Goal: Information Seeking & Learning: Learn about a topic

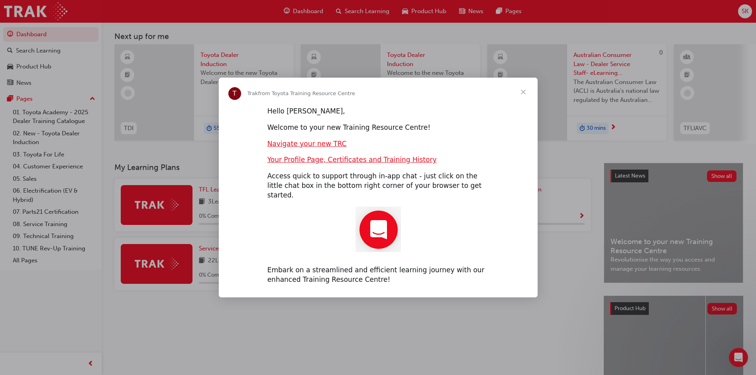
click at [525, 96] on span "Close" at bounding box center [523, 92] width 29 height 29
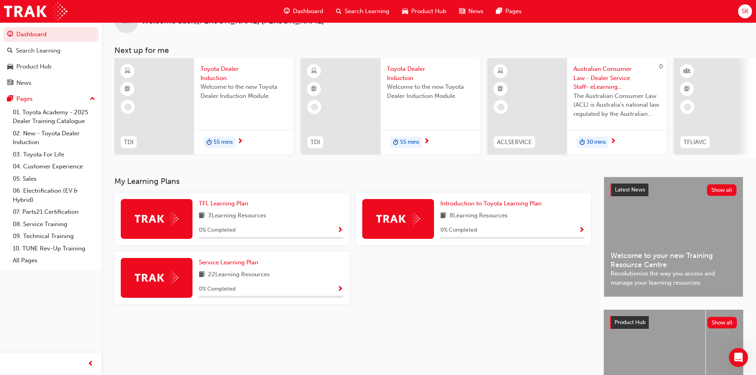
scroll to position [40, 0]
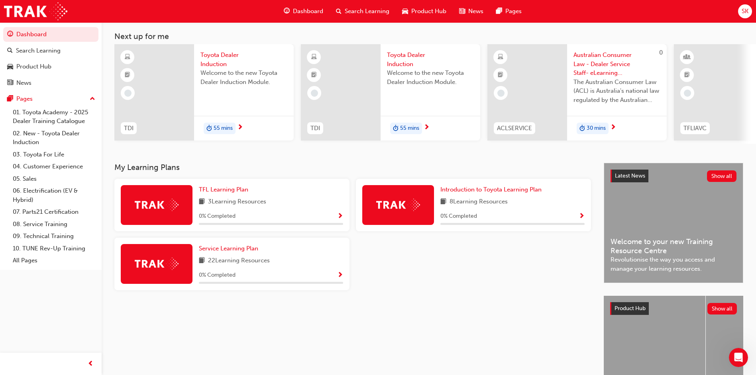
click at [580, 218] on span "Show Progress" at bounding box center [581, 216] width 6 height 7
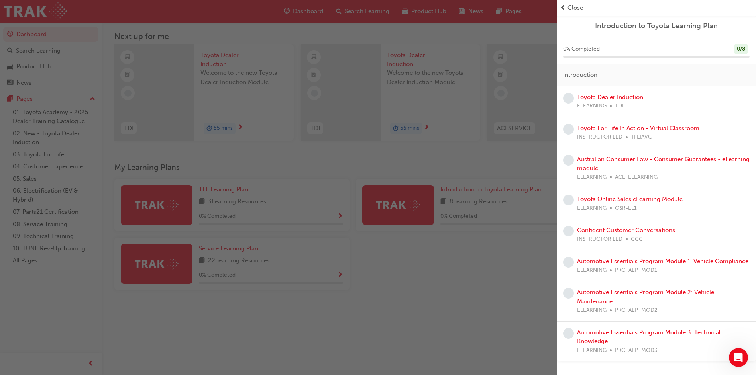
click at [623, 96] on link "Toyota Dealer Induction" at bounding box center [610, 97] width 66 height 7
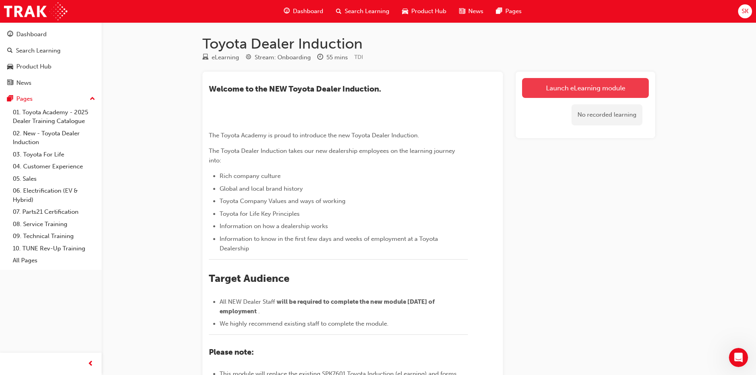
click at [619, 89] on link "Launch eLearning module" at bounding box center [585, 88] width 127 height 20
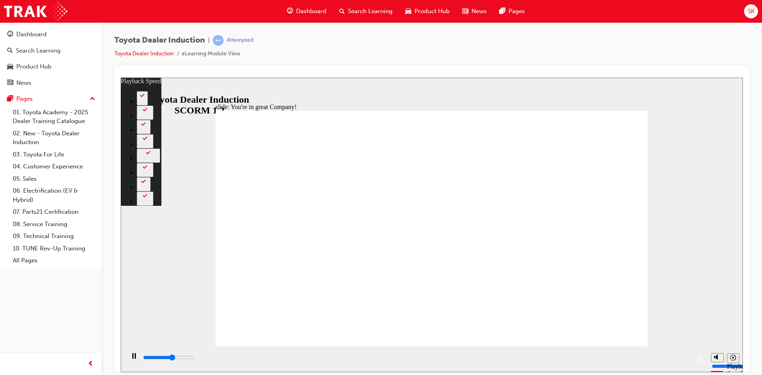
type input "4300"
type input "0"
type input "4600"
type input "0"
type input "4600"
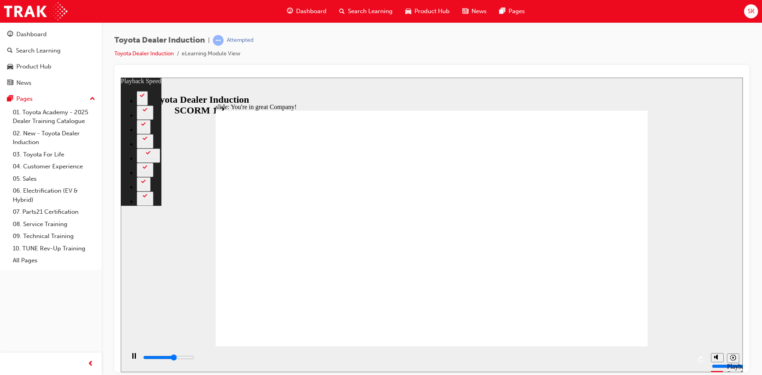
type input "0"
type input "4800"
type input "1"
type input "5100"
type input "1"
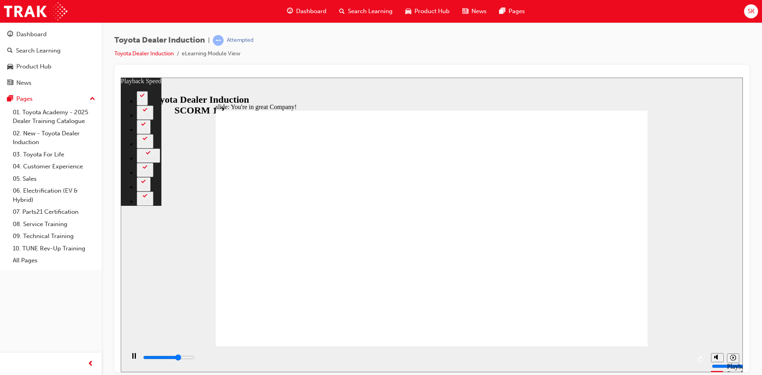
type input "5400"
type input "1"
type input "5600"
type input "1"
type input "5900"
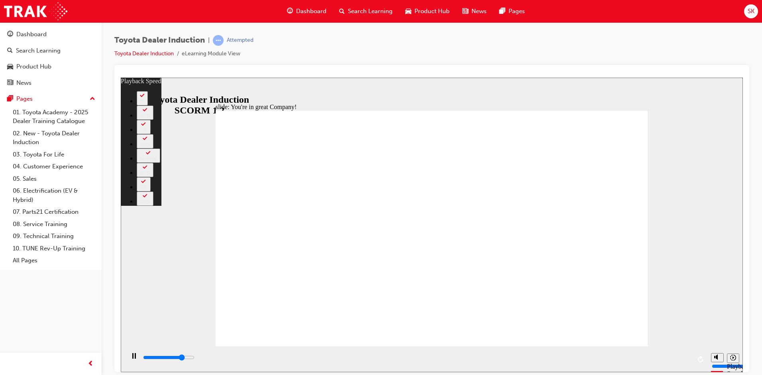
type input "2"
type input "6200"
type input "2"
type input "6400"
type input "2"
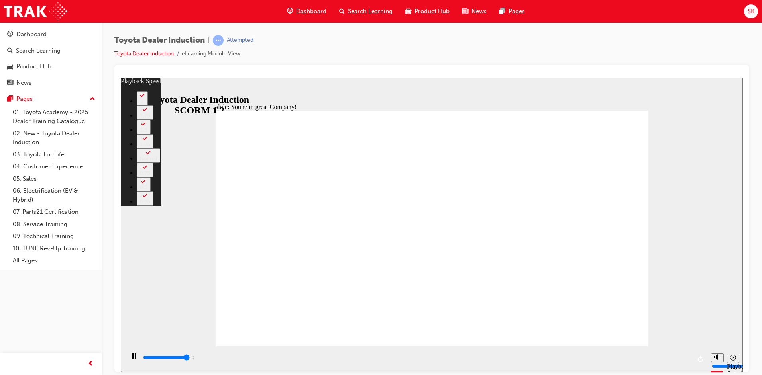
type input "6700"
type input "2"
type input "7000"
type input "3"
type input "7200"
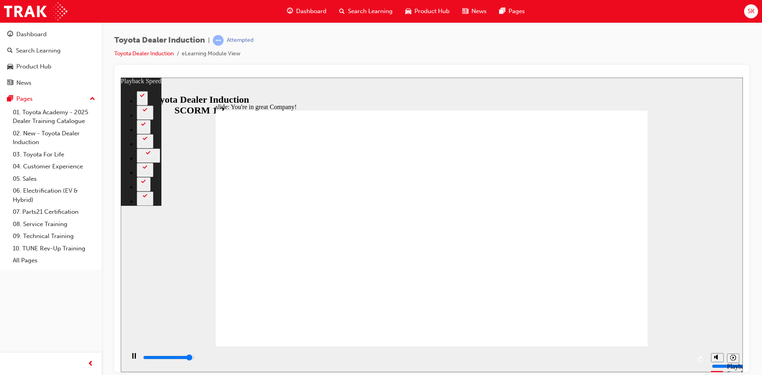
type input "3"
type input "7500"
type input "3"
type input "7500"
type input "10"
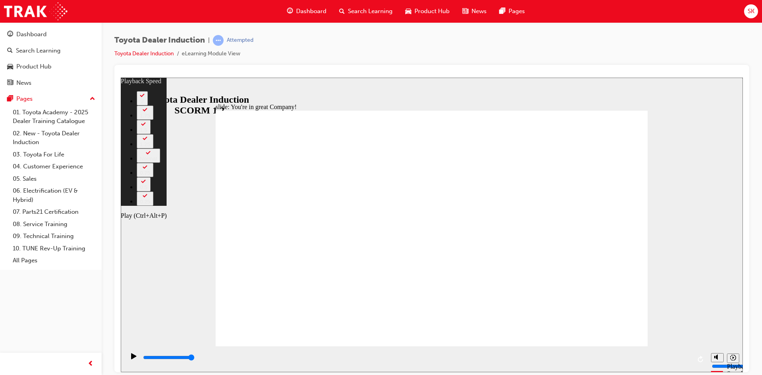
click at [131, 359] on icon "Play (Ctrl+Alt+P)" at bounding box center [133, 356] width 5 height 6
type input "7500"
type input "11"
click at [137, 359] on div "Play (Ctrl+Alt+P)" at bounding box center [134, 360] width 14 height 14
type input "7500"
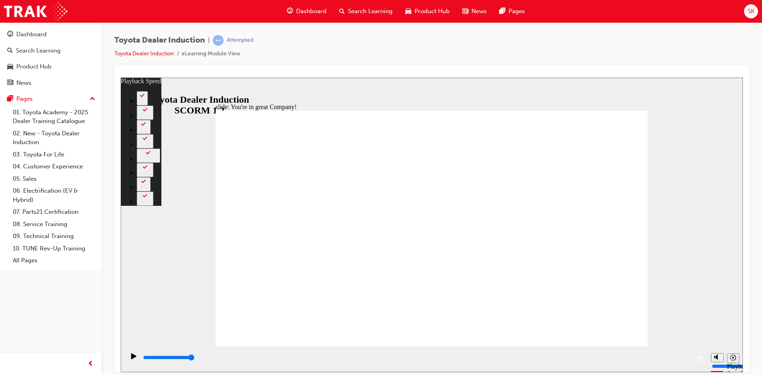
type input "156"
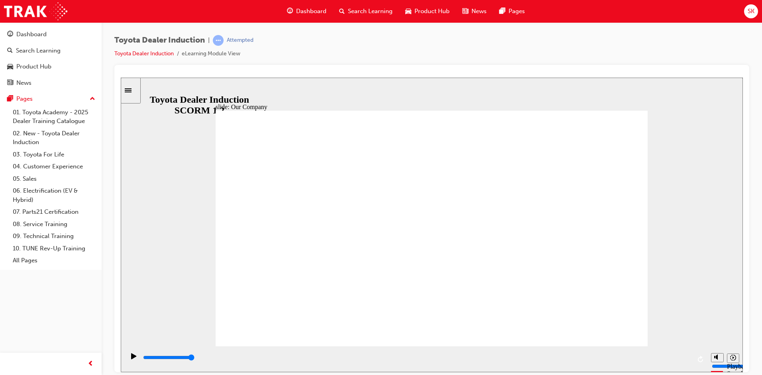
drag, startPoint x: 431, startPoint y: 302, endPoint x: 396, endPoint y: 303, distance: 34.7
drag, startPoint x: 304, startPoint y: 295, endPoint x: 400, endPoint y: 301, distance: 95.8
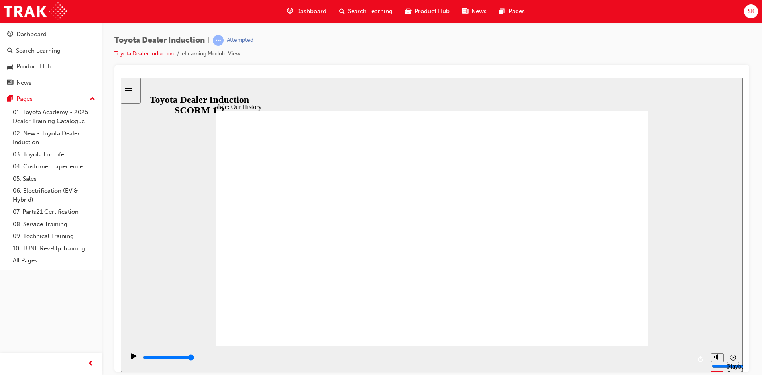
drag, startPoint x: 434, startPoint y: 298, endPoint x: 539, endPoint y: 298, distance: 105.2
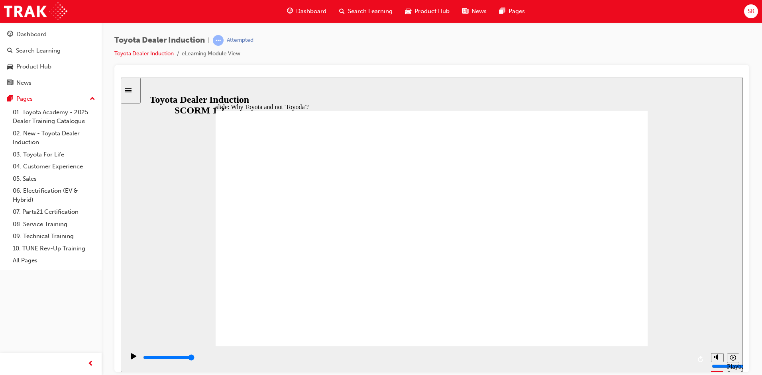
type input "5000"
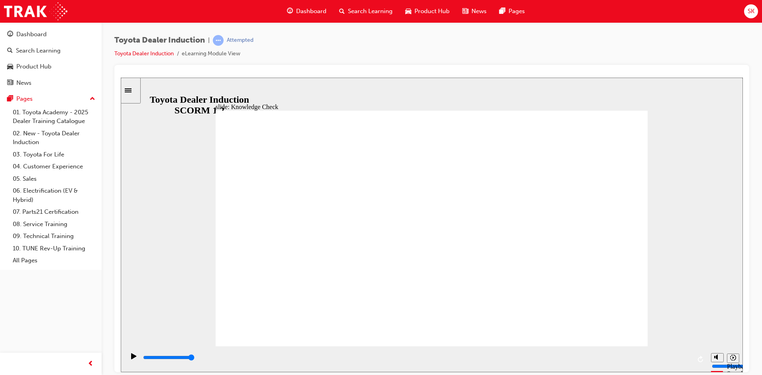
radio input "false"
radio input "true"
type input "3400"
radio input "true"
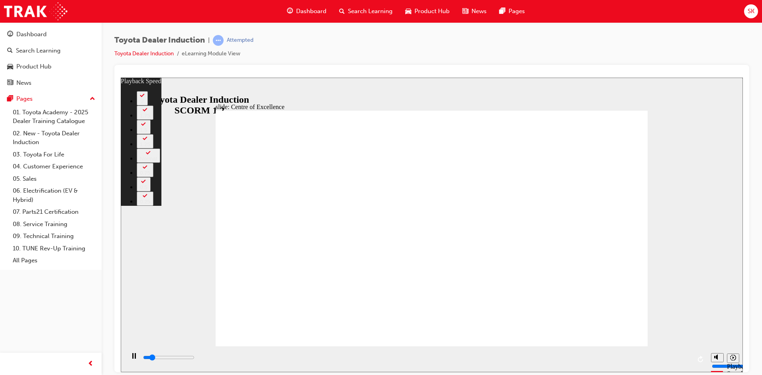
type input "2100"
type input "0"
type input "2100"
type input "0"
type input "2300"
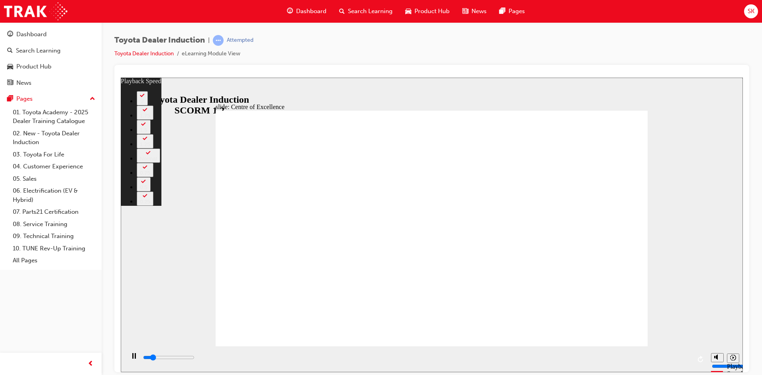
type input "0"
type input "2500"
type input "1"
type input "2700"
type input "1"
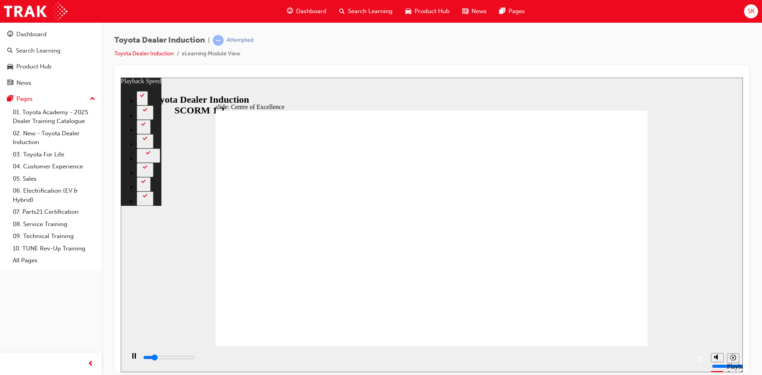
type input "2800"
type input "1"
type input "3100"
type input "1"
type input "3300"
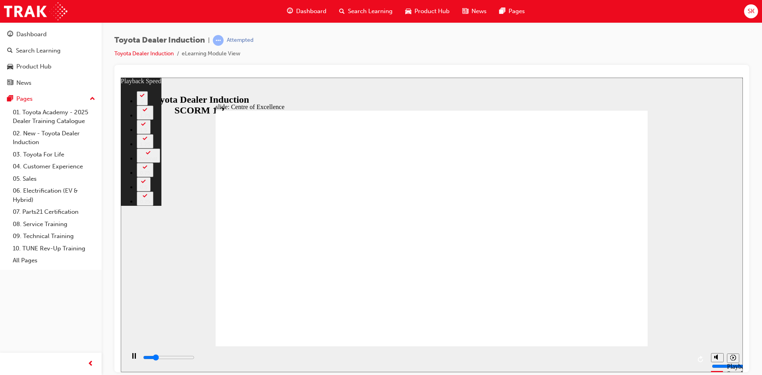
type input "1"
type input "3600"
type input "2"
type input "3900"
type input "2"
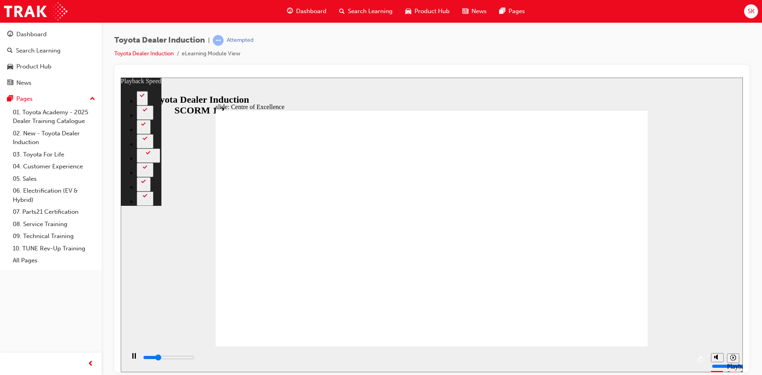
type input "4100"
type input "2"
type input "4400"
type input "2"
type input "4700"
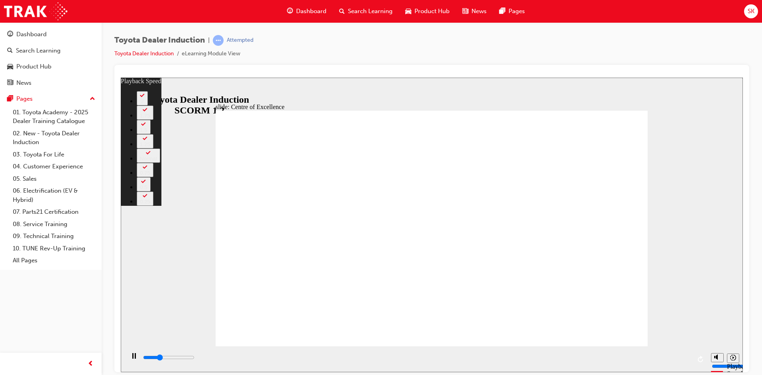
type input "3"
type input "4900"
type input "3"
type input "5200"
type input "45"
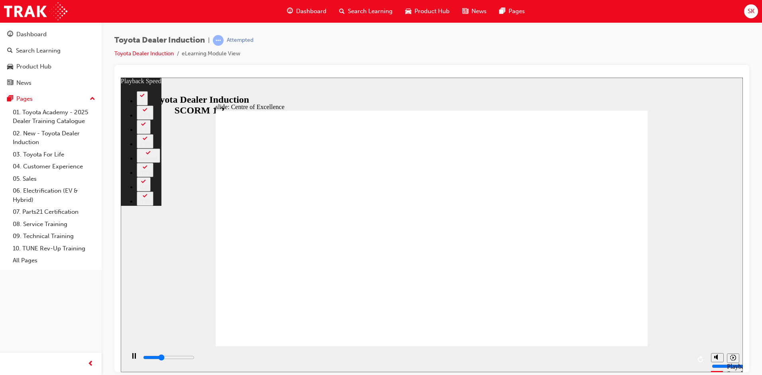
type input "5200"
type input "45"
type input "5300"
type input "45"
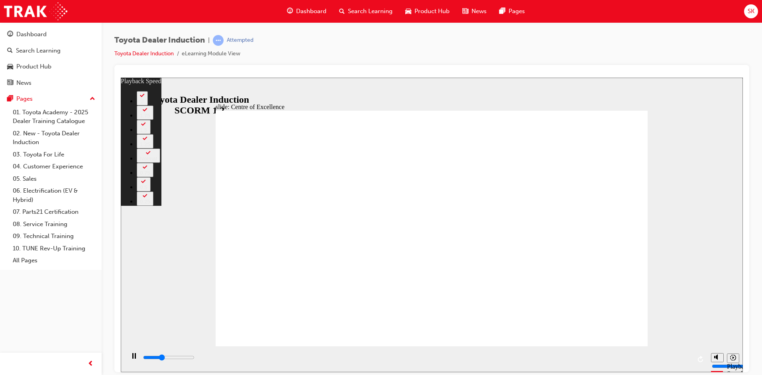
type input "5300"
type input "45"
type input "5600"
type input "45"
type input "5800"
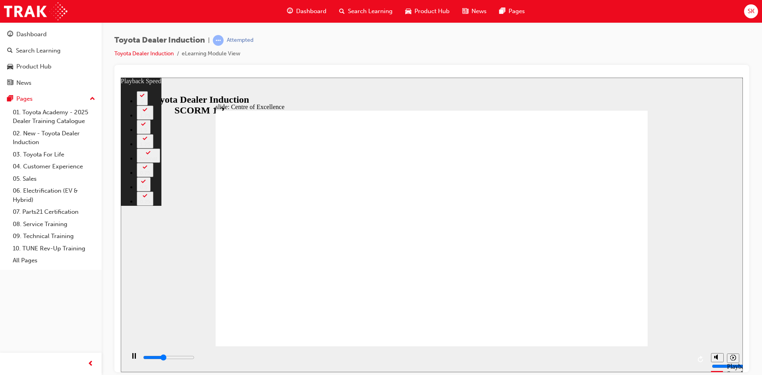
type input "46"
type input "6100"
type input "46"
type input "6200"
type input "128"
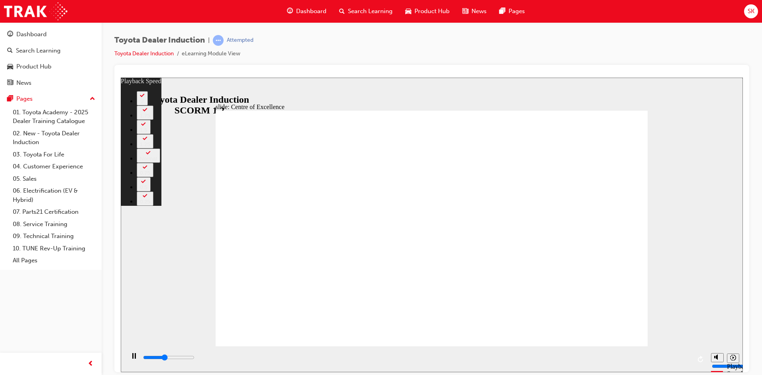
type input "6200"
type input "128"
type input "6300"
type input "128"
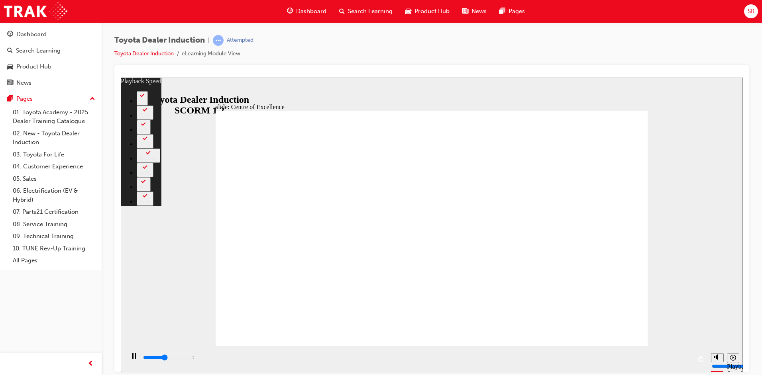
type input "6300"
type input "128"
type input "6600"
type input "129"
type input "6800"
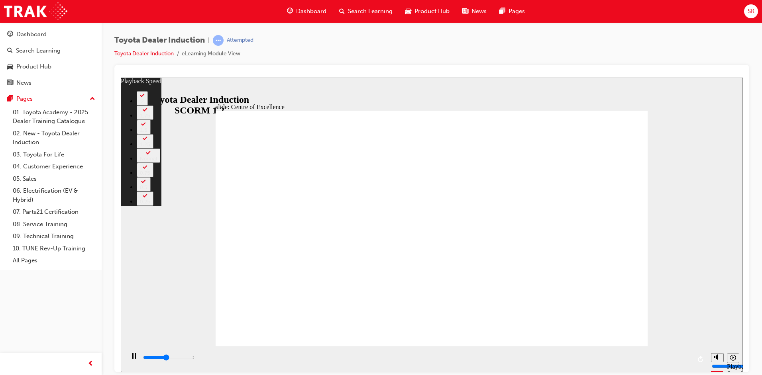
type input "129"
type input "7100"
type input "129"
type input "7400"
type input "129"
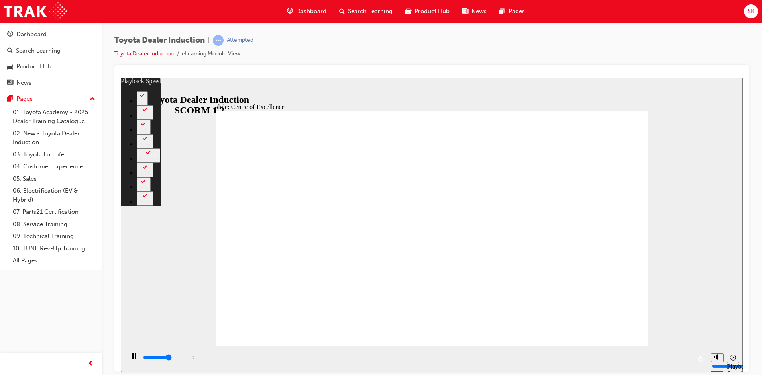
type input "7600"
type input "130"
type input "7700"
type input "179"
type input "7800"
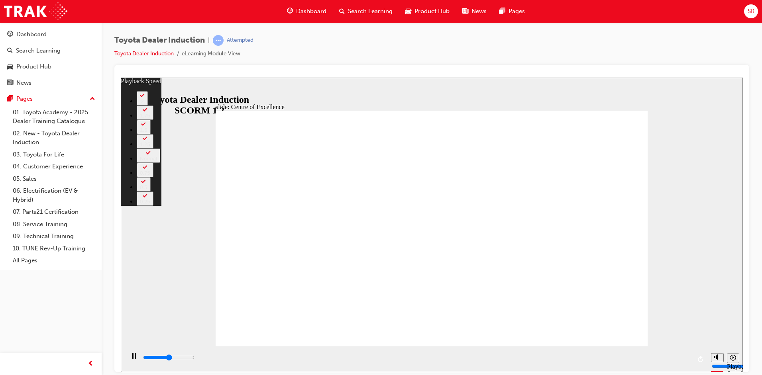
type input "179"
type input "7800"
type input "179"
type input "8100"
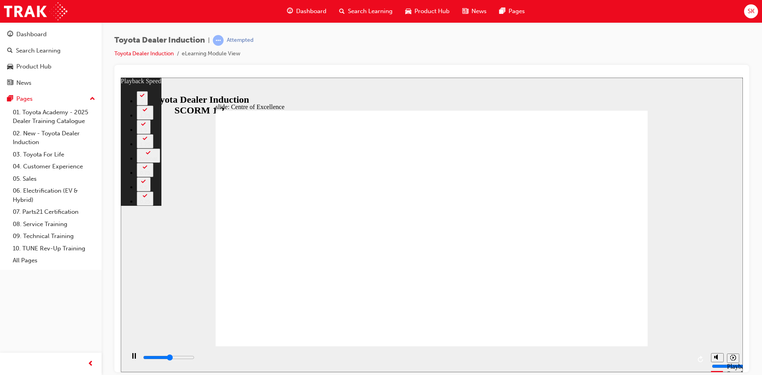
type input "179"
type input "8300"
type input "179"
type input "8600"
type input "179"
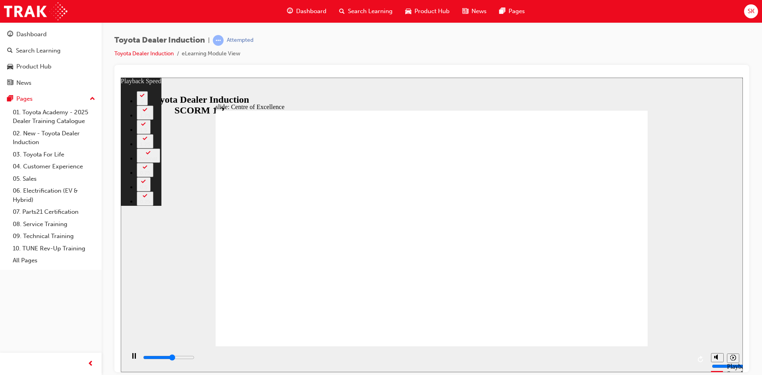
type input "8900"
type input "180"
type input "9000"
type input "219"
type input "9100"
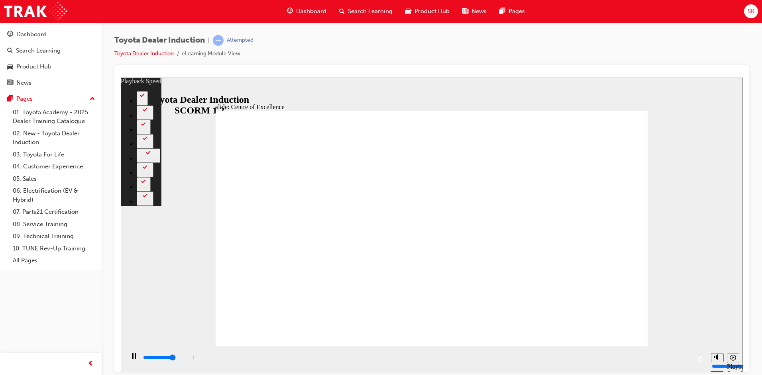
type input "219"
type input "9100"
type input "219"
type input "9400"
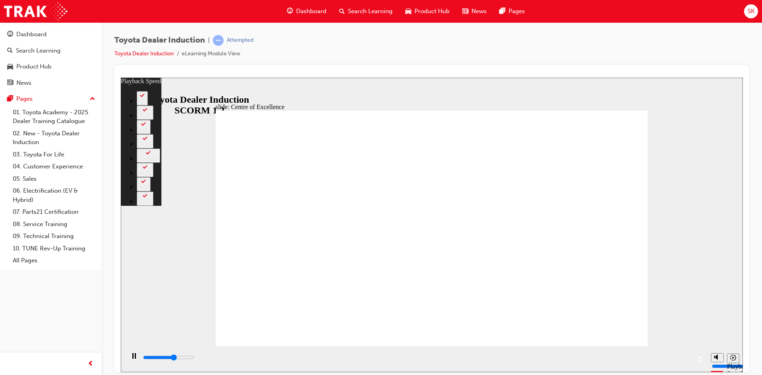
type input "219"
type input "9600"
type input "219"
type input "9900"
type input "219"
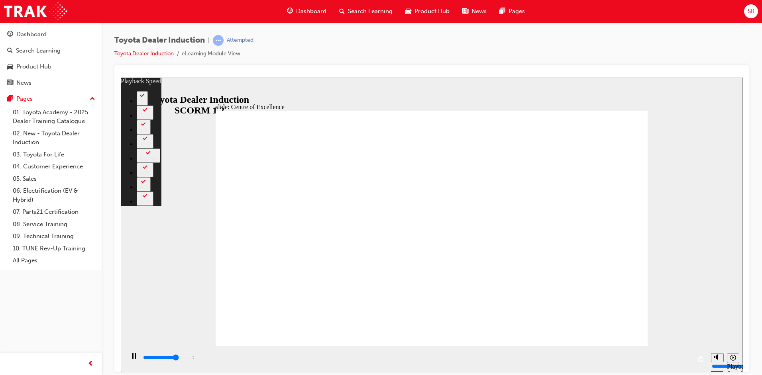
type input "10000"
type input "187"
type input "10000"
type input "187"
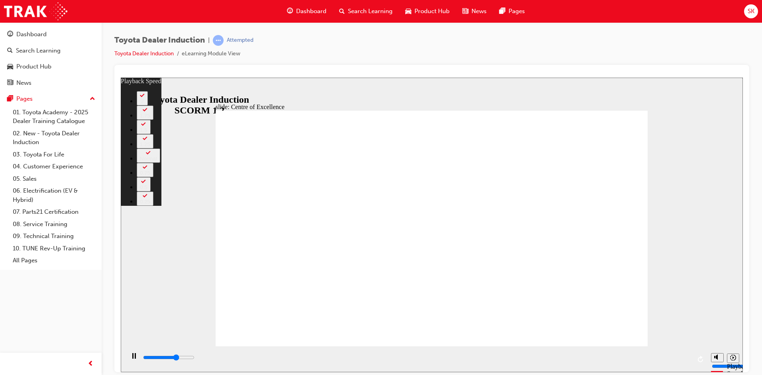
type input "10100"
type input "187"
type input "10400"
type input "188"
type input "10600"
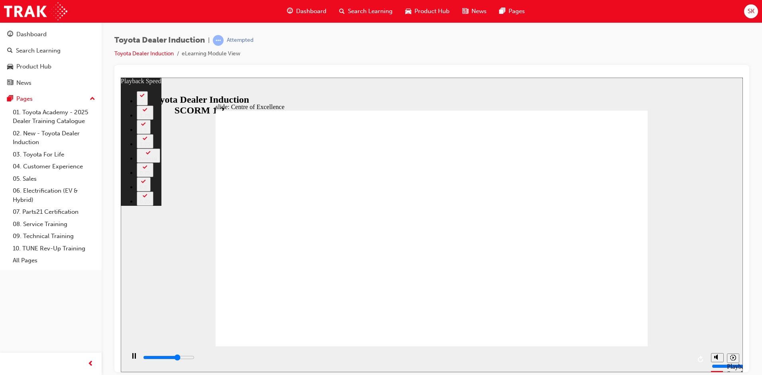
type input "188"
type input "10900"
type input "188"
type input "11200"
type input "188"
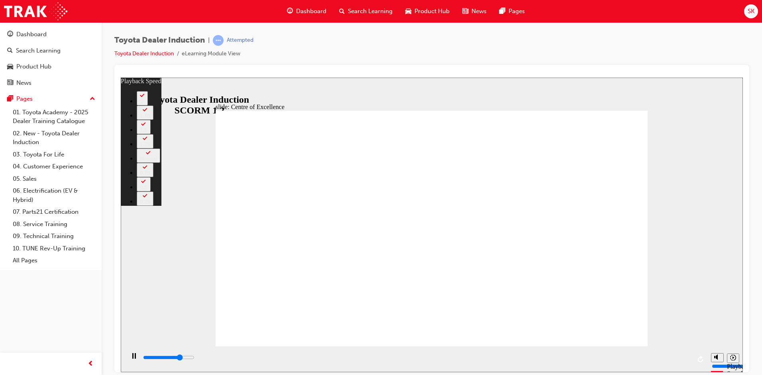
type input "11400"
type input "189"
type input "11700"
type input "189"
type input "12000"
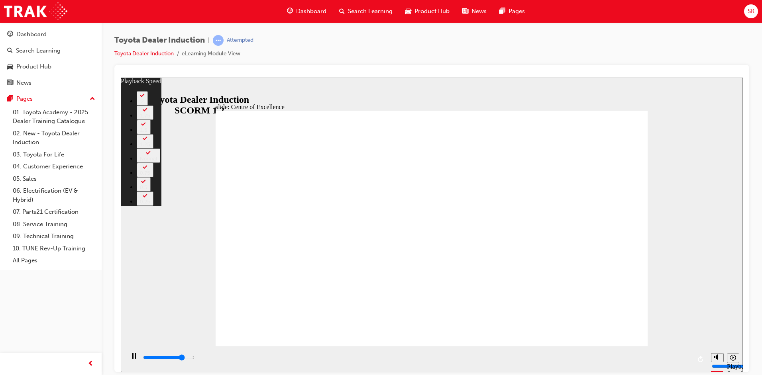
type input "189"
type input "12200"
type input "190"
type input "12500"
type input "190"
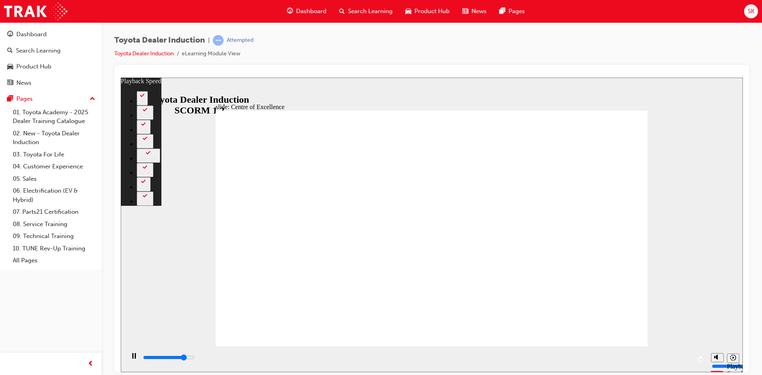
type input "12800"
type input "190"
type input "13000"
type input "190"
type input "13300"
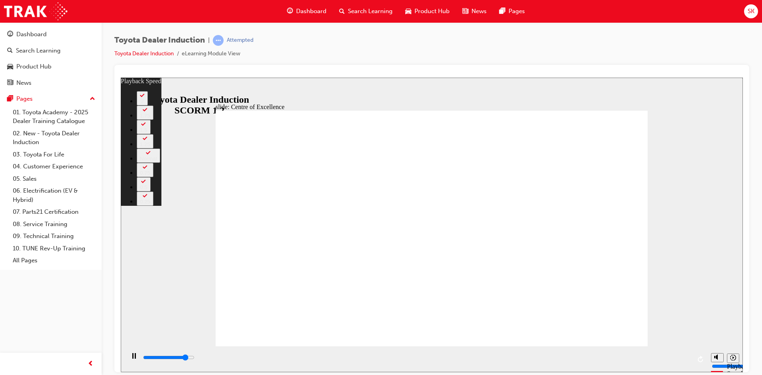
type input "191"
type input "13600"
type input "191"
type input "13800"
type input "191"
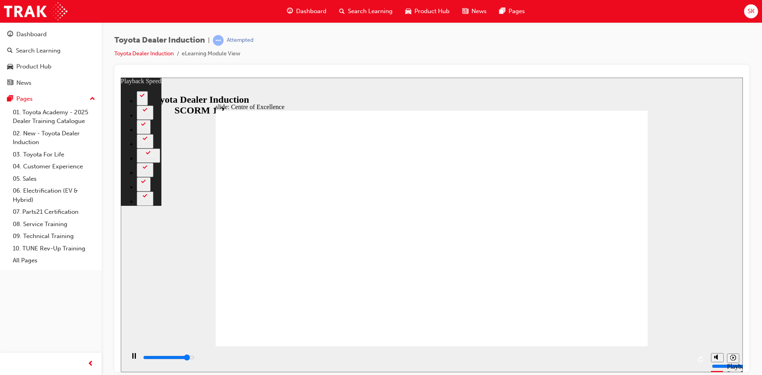
type input "13900"
type input "200"
type input "13900"
type input "200"
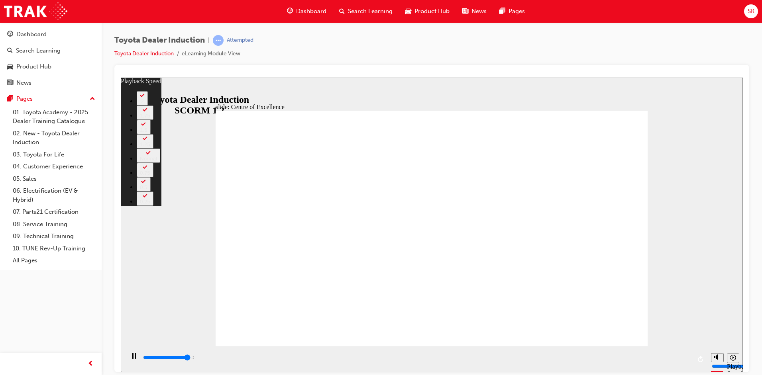
type input "13900"
type input "200"
type input "14200"
type input "200"
type input "14300"
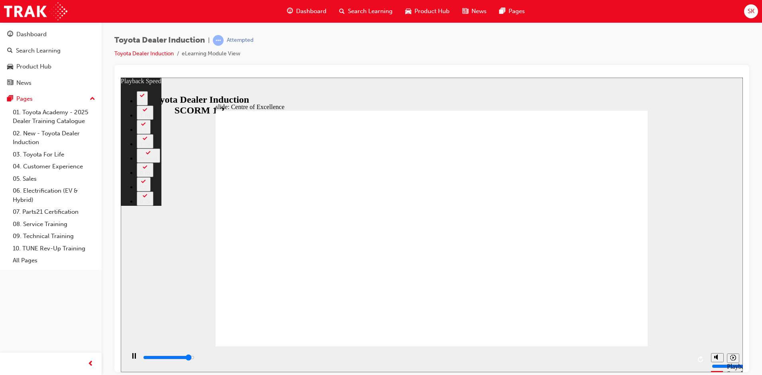
type input "200"
type input "14500"
type input "201"
type input "14700"
type input "201"
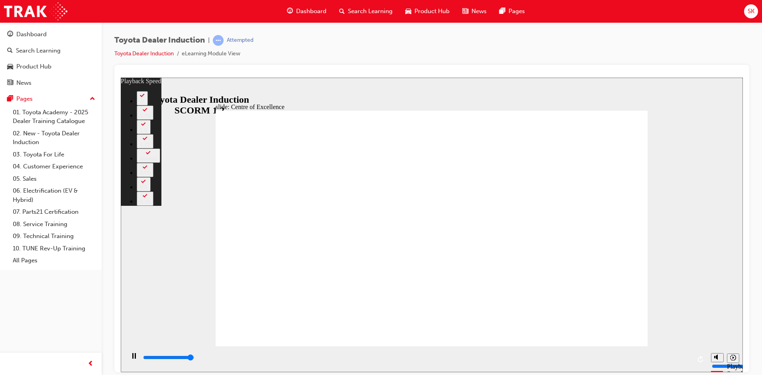
type input "15000"
type input "201"
type input "15300"
type input "202"
type input "15300"
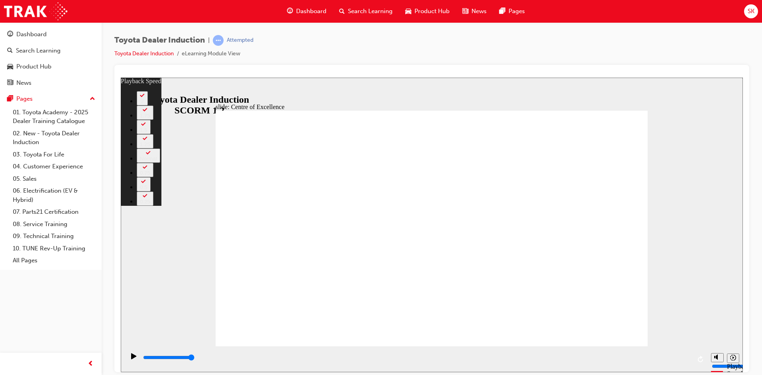
type input "248"
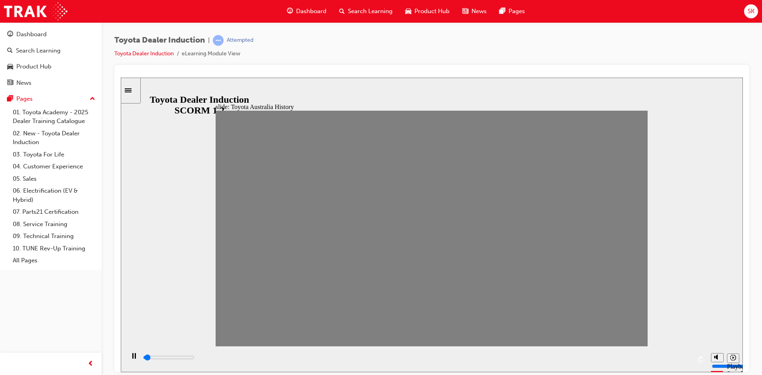
drag, startPoint x: 233, startPoint y: 233, endPoint x: 245, endPoint y: 234, distance: 11.6
drag, startPoint x: 253, startPoint y: 231, endPoint x: 265, endPoint y: 231, distance: 12.7
drag, startPoint x: 269, startPoint y: 229, endPoint x: 278, endPoint y: 230, distance: 8.4
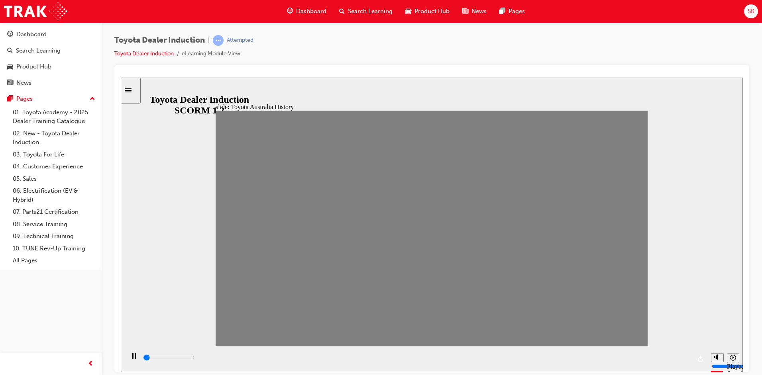
drag, startPoint x: 276, startPoint y: 233, endPoint x: 286, endPoint y: 235, distance: 10.0
drag, startPoint x: 289, startPoint y: 233, endPoint x: 310, endPoint y: 236, distance: 21.7
drag, startPoint x: 309, startPoint y: 235, endPoint x: 328, endPoint y: 235, distance: 19.1
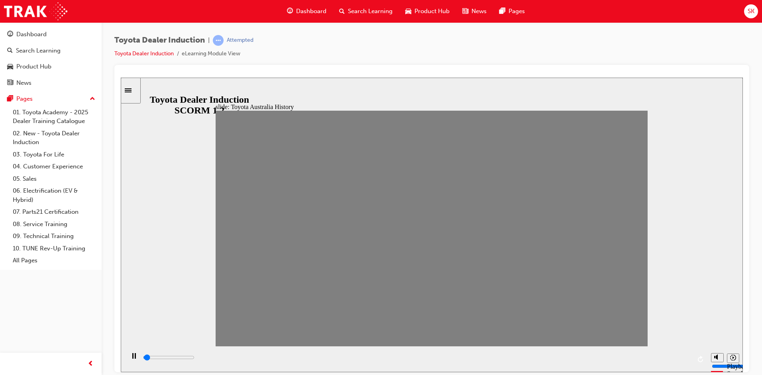
drag, startPoint x: 328, startPoint y: 235, endPoint x: 350, endPoint y: 234, distance: 21.9
drag, startPoint x: 346, startPoint y: 232, endPoint x: 366, endPoint y: 232, distance: 19.9
drag, startPoint x: 372, startPoint y: 233, endPoint x: 386, endPoint y: 233, distance: 13.9
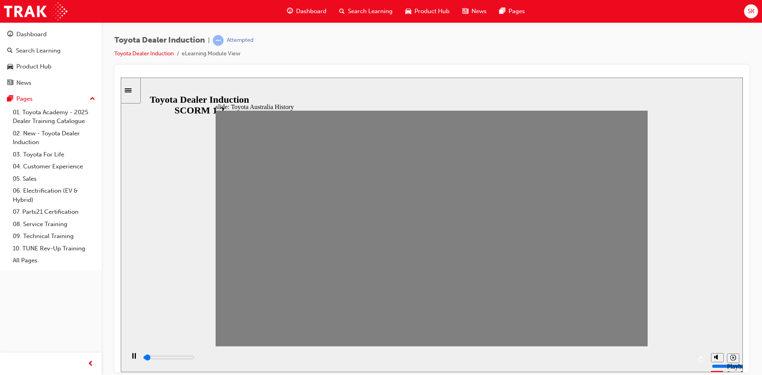
drag, startPoint x: 388, startPoint y: 233, endPoint x: 422, endPoint y: 237, distance: 34.5
type input "100"
type input "9"
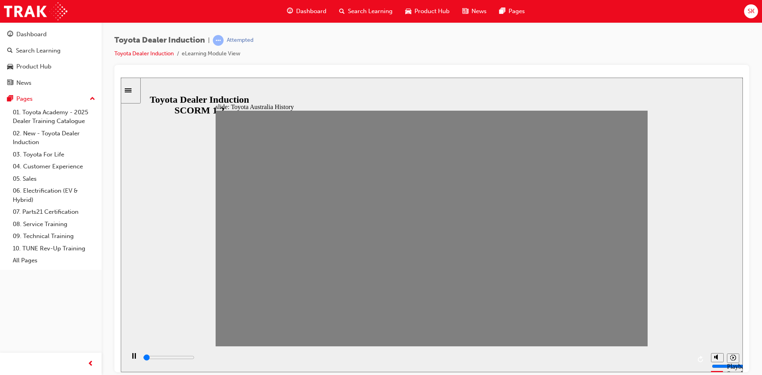
type input "7000"
type input "10"
drag, startPoint x: 412, startPoint y: 235, endPoint x: 427, endPoint y: 233, distance: 14.9
drag, startPoint x: 427, startPoint y: 233, endPoint x: 443, endPoint y: 232, distance: 16.4
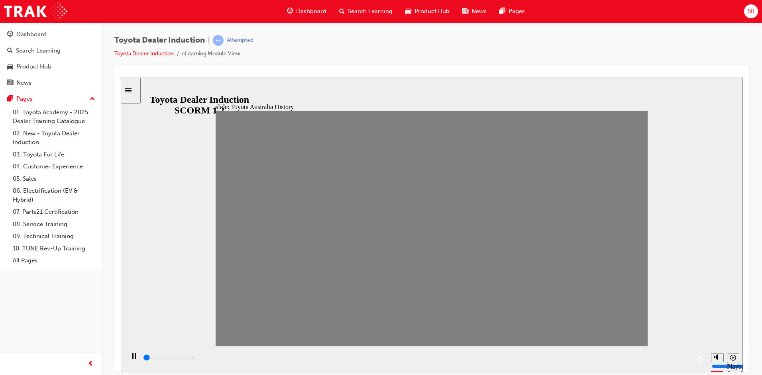
drag, startPoint x: 449, startPoint y: 235, endPoint x: 465, endPoint y: 236, distance: 16.0
drag, startPoint x: 468, startPoint y: 231, endPoint x: 487, endPoint y: 229, distance: 18.8
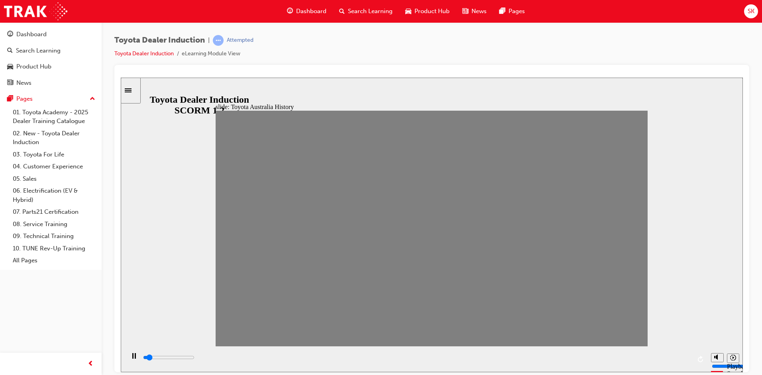
drag, startPoint x: 488, startPoint y: 234, endPoint x: 503, endPoint y: 234, distance: 14.7
drag, startPoint x: 508, startPoint y: 232, endPoint x: 536, endPoint y: 232, distance: 28.7
drag, startPoint x: 529, startPoint y: 235, endPoint x: 545, endPoint y: 236, distance: 16.7
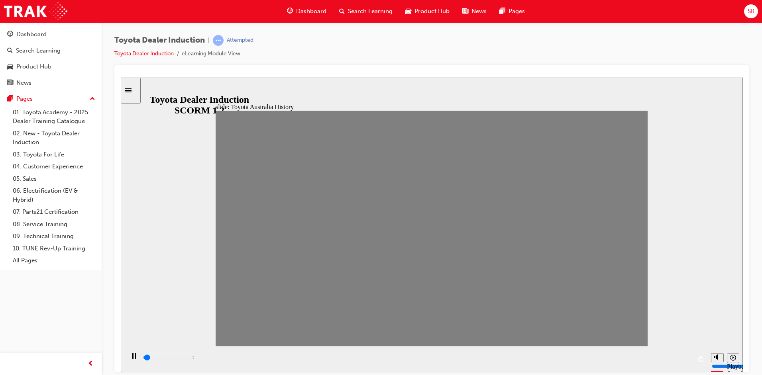
drag, startPoint x: 545, startPoint y: 231, endPoint x: 561, endPoint y: 231, distance: 15.9
drag, startPoint x: 568, startPoint y: 232, endPoint x: 586, endPoint y: 230, distance: 18.8
drag, startPoint x: 587, startPoint y: 233, endPoint x: 609, endPoint y: 233, distance: 21.9
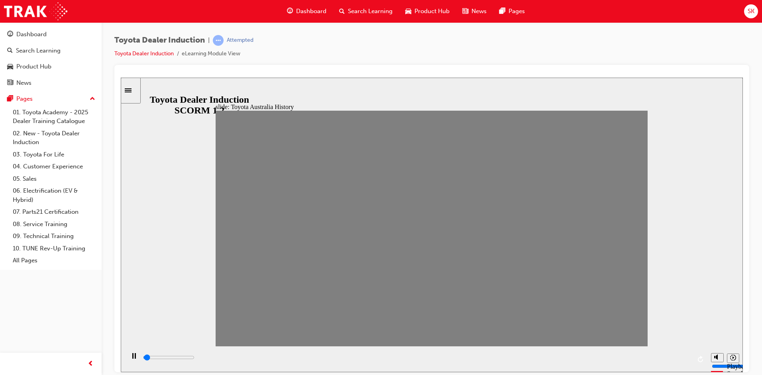
drag, startPoint x: 610, startPoint y: 234, endPoint x: 620, endPoint y: 234, distance: 10.0
drag, startPoint x: 610, startPoint y: 234, endPoint x: 635, endPoint y: 234, distance: 25.1
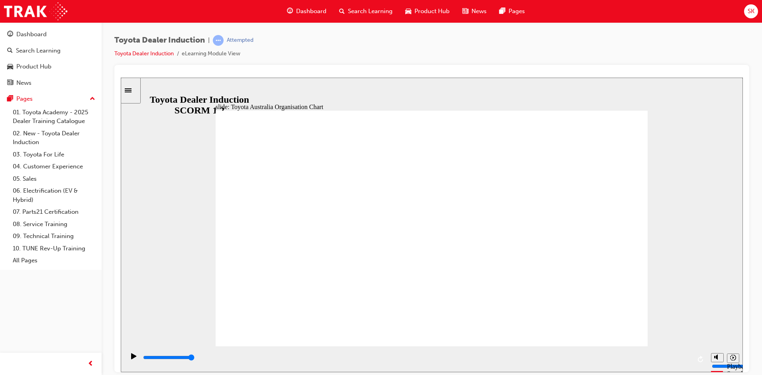
type input "5000"
radio input "true"
drag, startPoint x: 442, startPoint y: 268, endPoint x: 349, endPoint y: 275, distance: 93.1
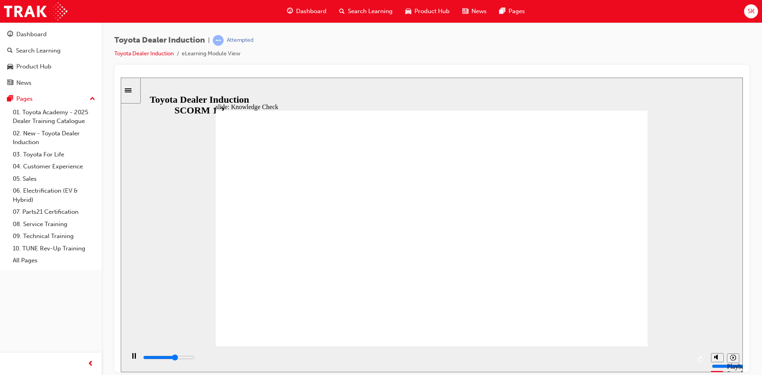
type input "3200"
radio input "true"
type input "3400"
radio input "true"
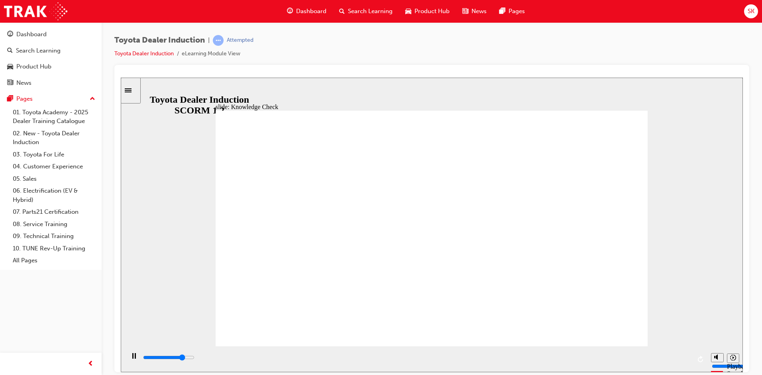
type input "4000"
radio input "false"
radio input "true"
drag, startPoint x: 421, startPoint y: 256, endPoint x: 636, endPoint y: 122, distance: 253.4
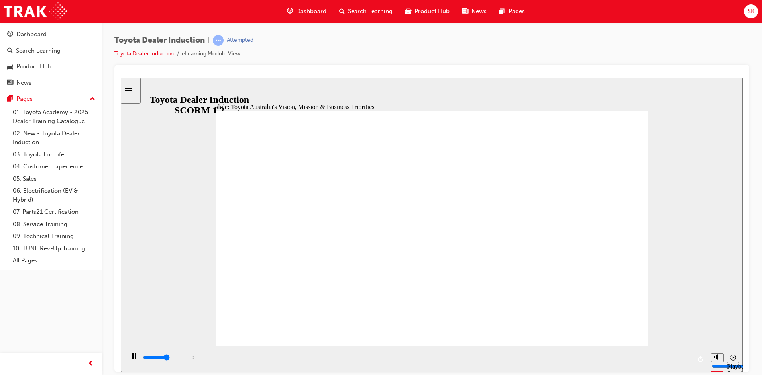
type input "9200"
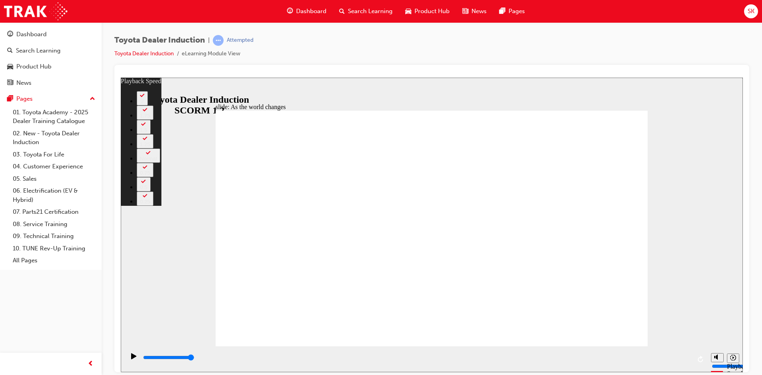
type input "128"
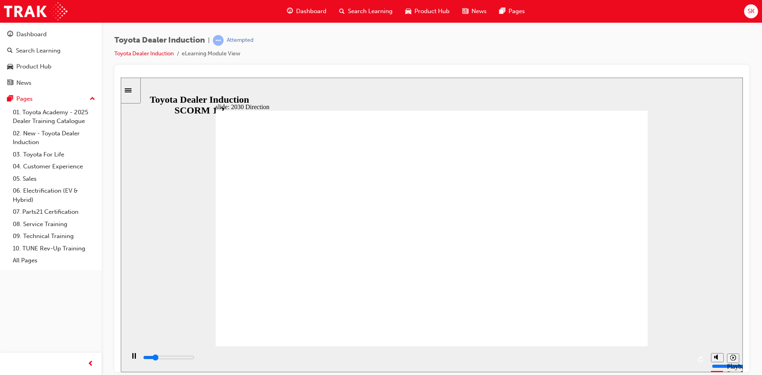
drag, startPoint x: 553, startPoint y: 221, endPoint x: 560, endPoint y: 221, distance: 7.2
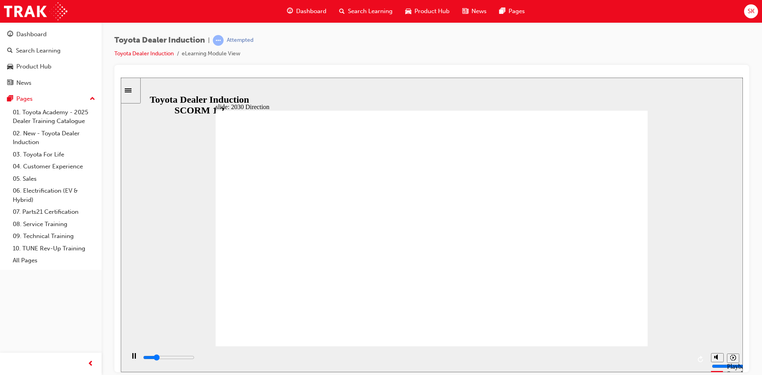
drag, startPoint x: 365, startPoint y: 220, endPoint x: 394, endPoint y: 246, distance: 39.2
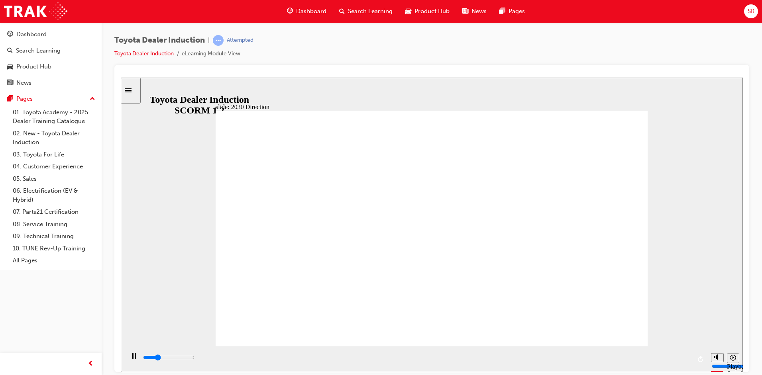
type input "4100"
type input "H"
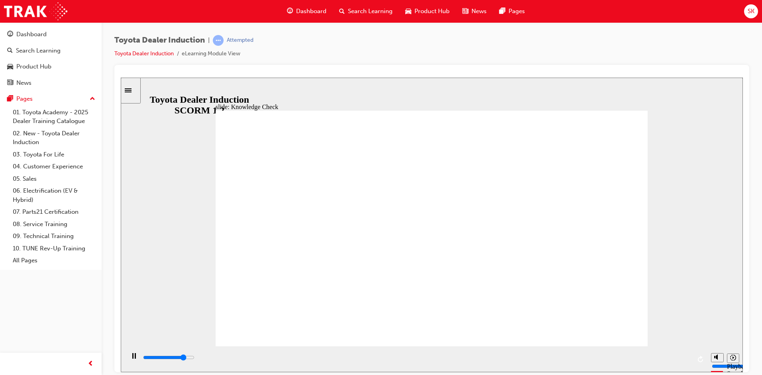
type input "H"
type input "4300"
type input "HA"
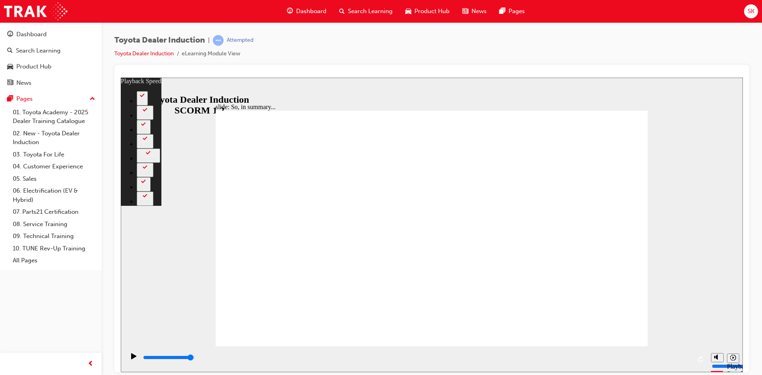
type input "128"
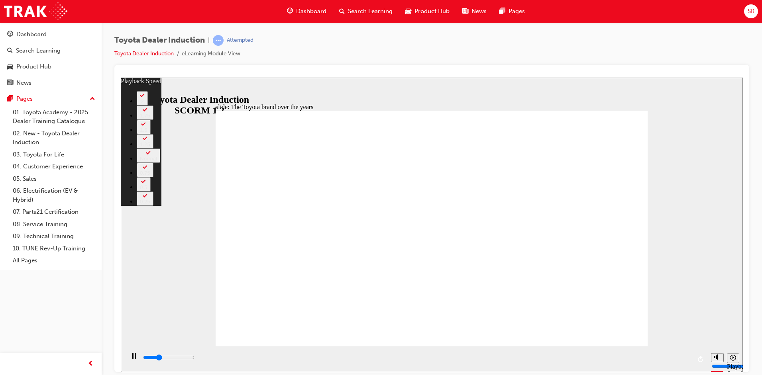
type input "2400"
type input "0"
type input "2700"
type input "0"
type input "2900"
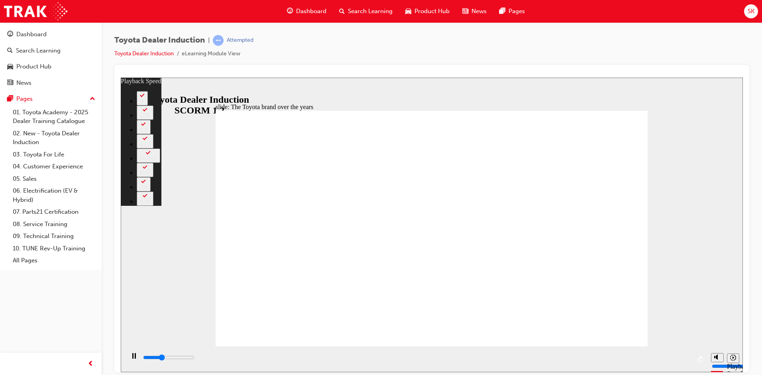
type input "1"
type input "3200"
type input "1"
type input "3500"
type input "1"
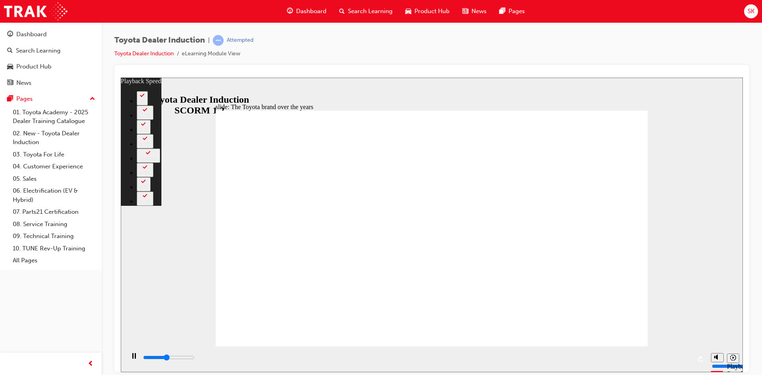
type input "3800"
type input "119"
type input "3800"
type input "119"
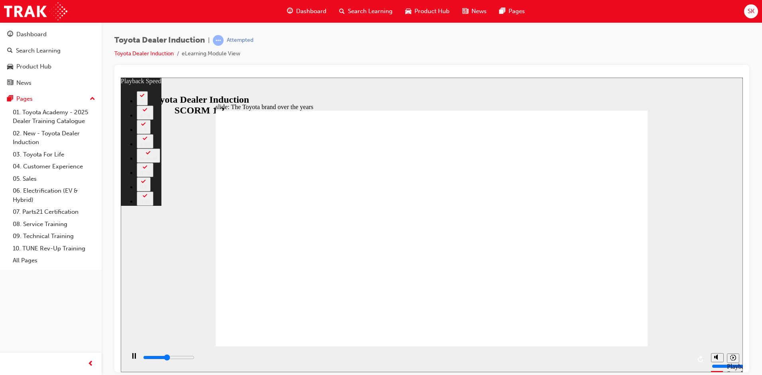
type input "3900"
type input "119"
type input "3900"
type input "119"
type input "4100"
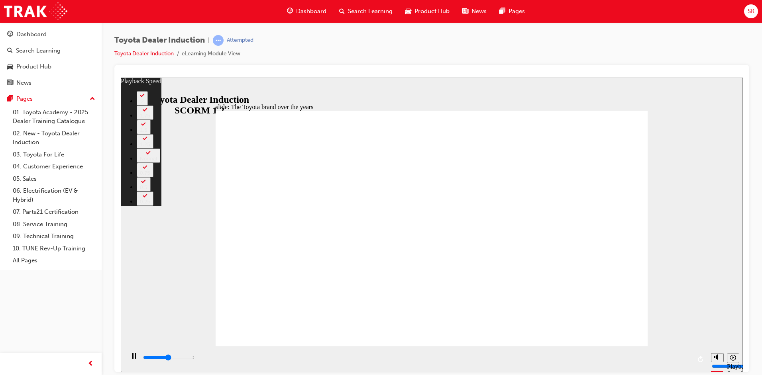
type input "119"
type input "4200"
type input "120"
type input "4500"
type input "120"
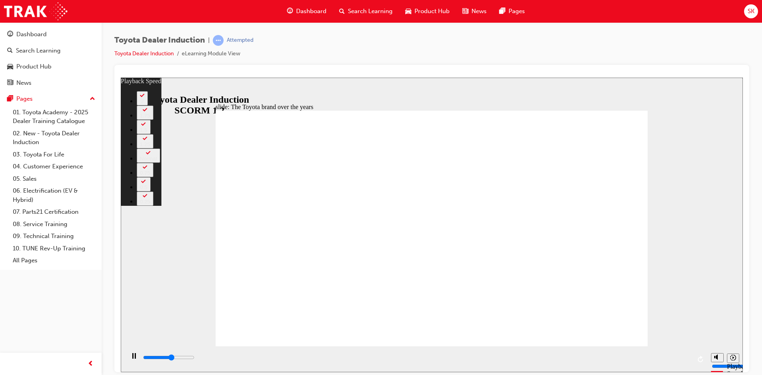
type input "4700"
type input "120"
type input "5000"
type input "120"
type input "5300"
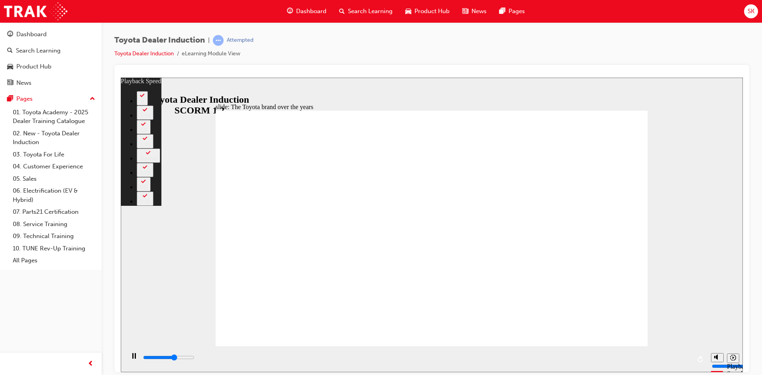
type input "121"
type input "5500"
type input "121"
type input "5800"
type input "121"
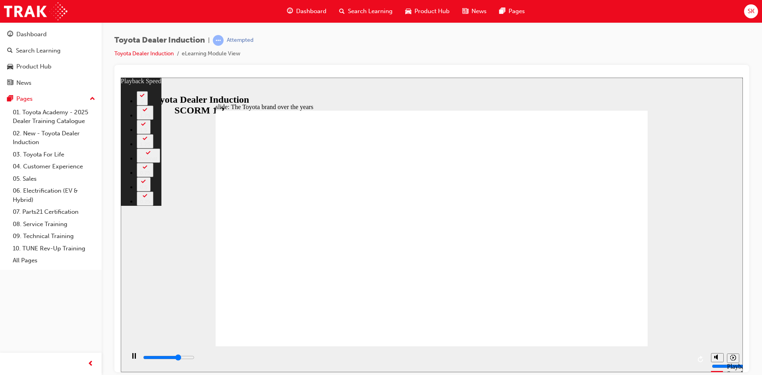
type input "6100"
type input "122"
type input "6300"
type input "122"
type input "6600"
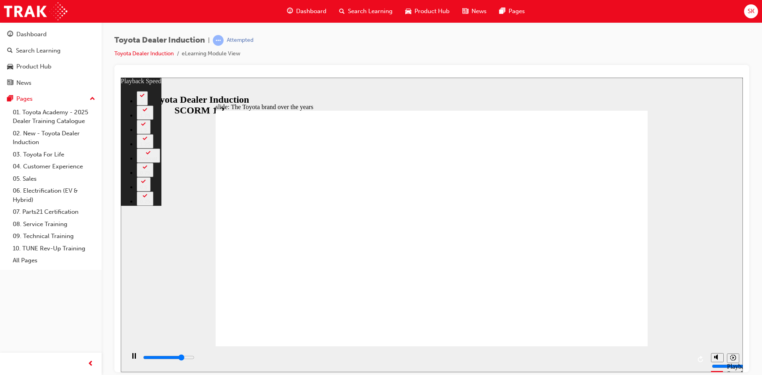
type input "122"
type input "6800"
type input "122"
type input "7100"
type input "123"
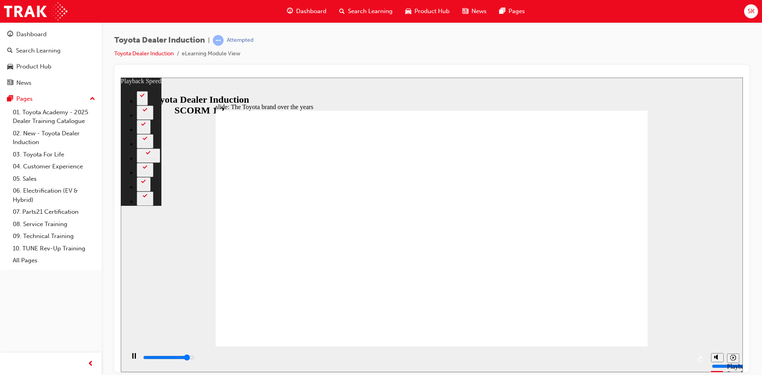
type input "7600"
type input "123"
type input "7800"
type input "123"
type input "8100"
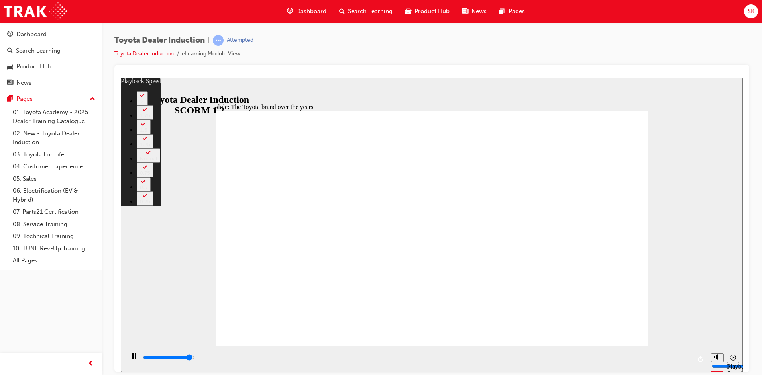
type input "124"
type input "8400"
type input "124"
type input "8400"
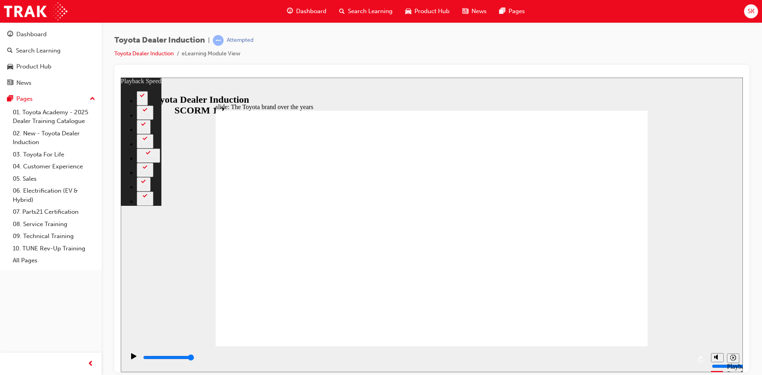
type input "165"
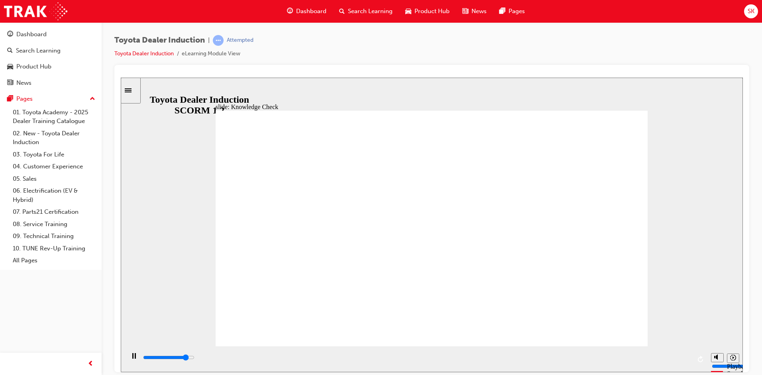
type input "4400"
radio input "true"
type input "5000"
radio input "false"
radio input "true"
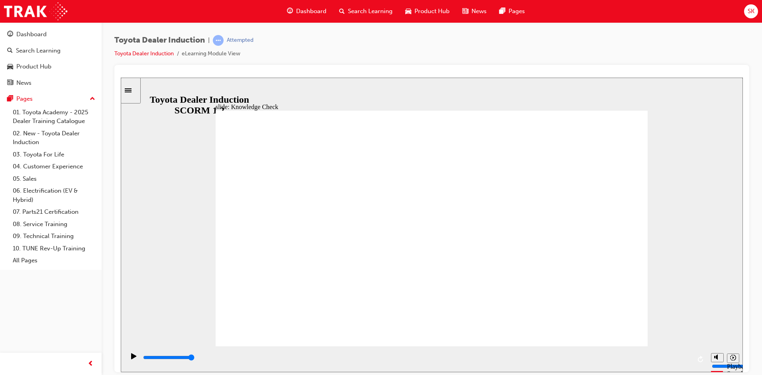
radio input "true"
drag, startPoint x: 331, startPoint y: 243, endPoint x: 325, endPoint y: 222, distance: 22.6
radio input "false"
radio input "true"
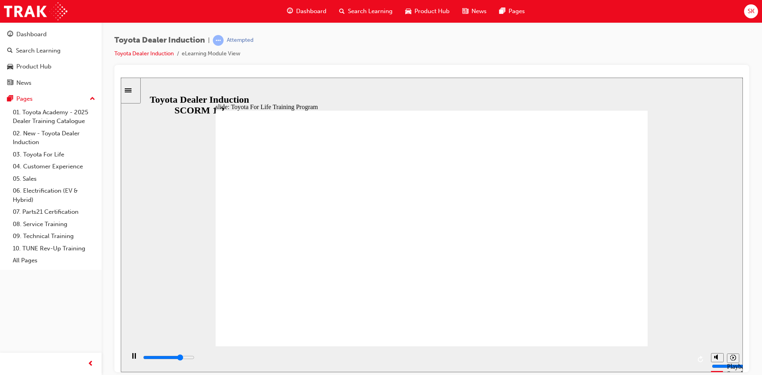
click at [458, 356] on div "playback controls" at bounding box center [416, 357] width 549 height 9
click at [578, 360] on div "playback controls" at bounding box center [416, 357] width 549 height 9
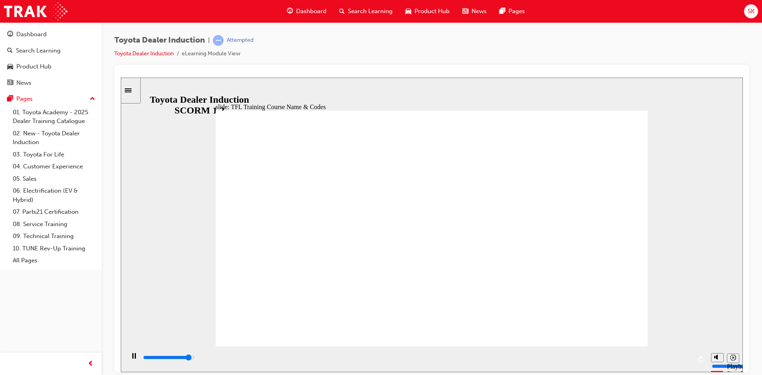
click at [670, 130] on div "slide: TFL Training Course Name & Codes TFL Resources Each Region has a dedicat…" at bounding box center [432, 224] width 622 height 295
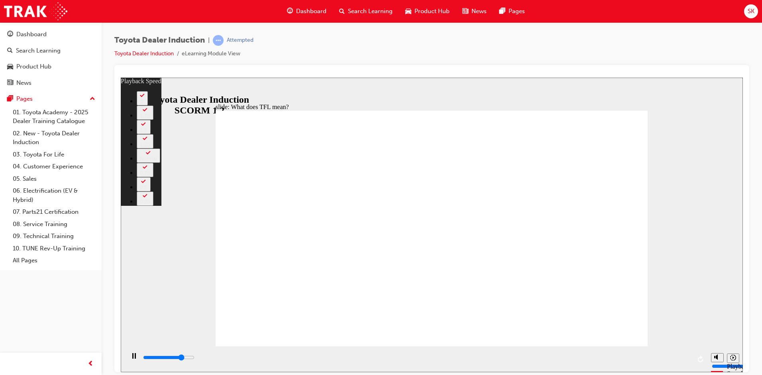
type input "8500"
type input "0"
type input "8700"
type input "0"
type input "9000"
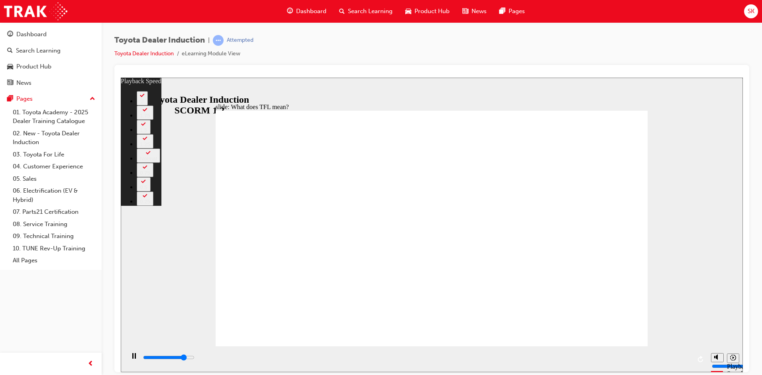
type input "1"
type input "9400"
type input "1"
type input "9600"
type input "1"
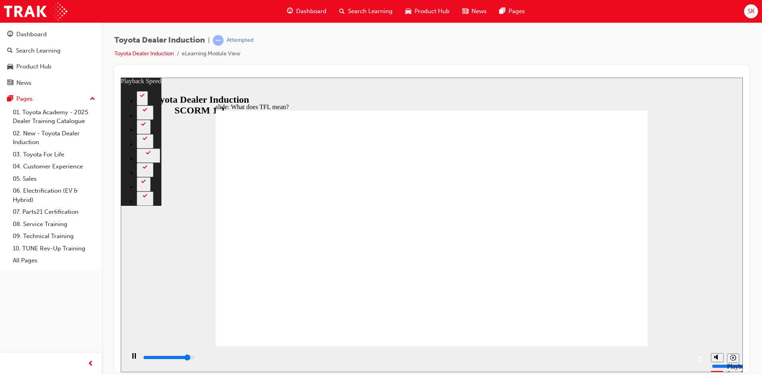
type input "9900"
type input "2"
type input "10200"
type input "2"
type input "10500"
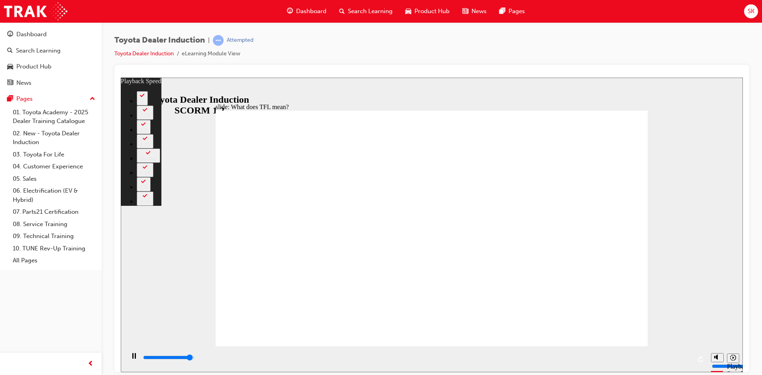
type input "2"
type input "10500"
type input "39"
type input "10600"
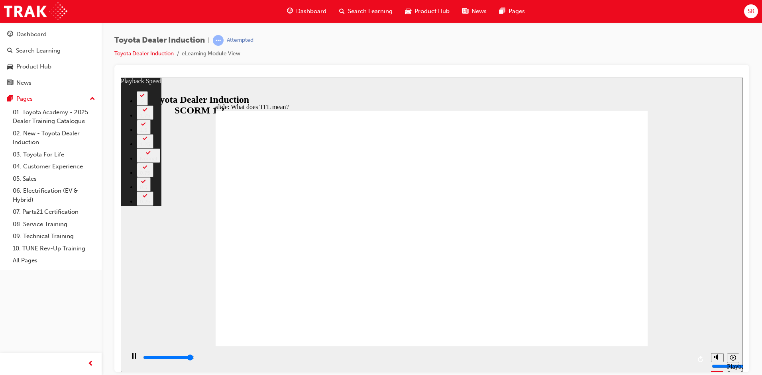
type input "39"
type input "10600"
type input "39"
type input "10700"
type input "39"
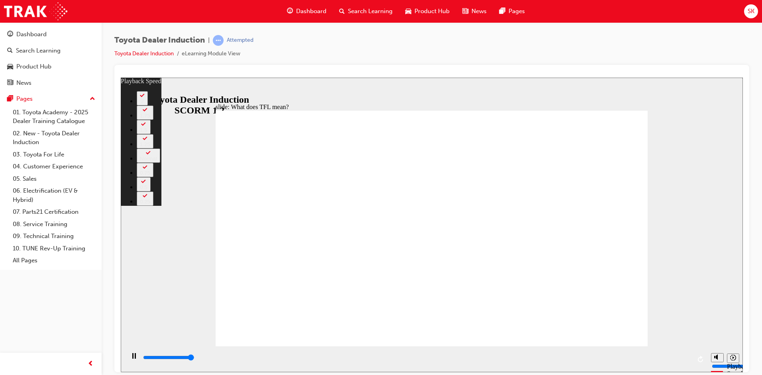
type input "10800"
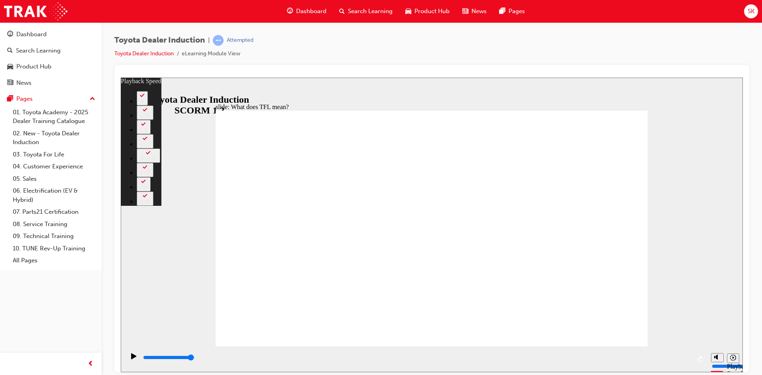
type input "139"
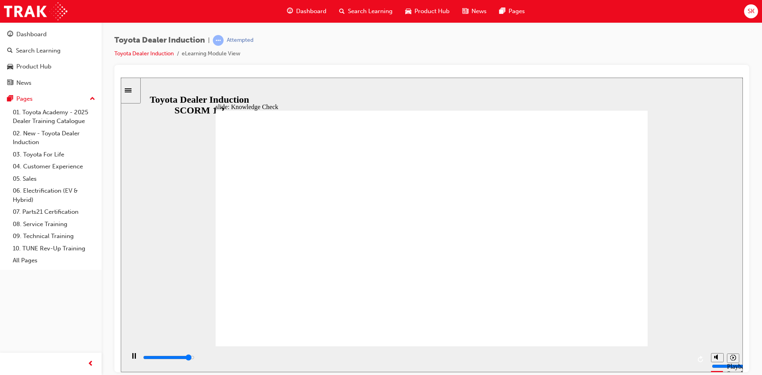
type input "4800"
radio input "true"
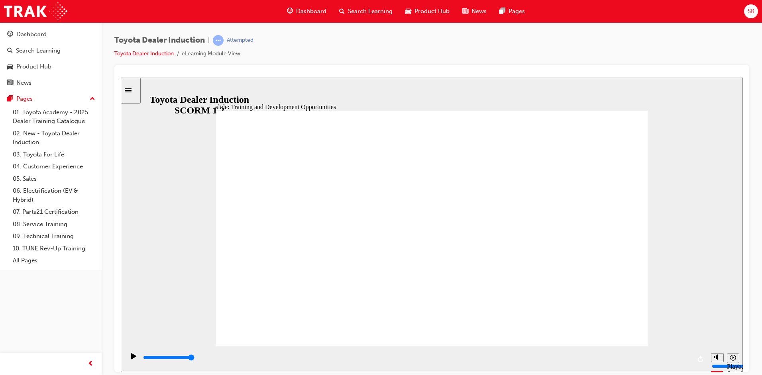
drag, startPoint x: 625, startPoint y: 157, endPoint x: 620, endPoint y: 161, distance: 6.0
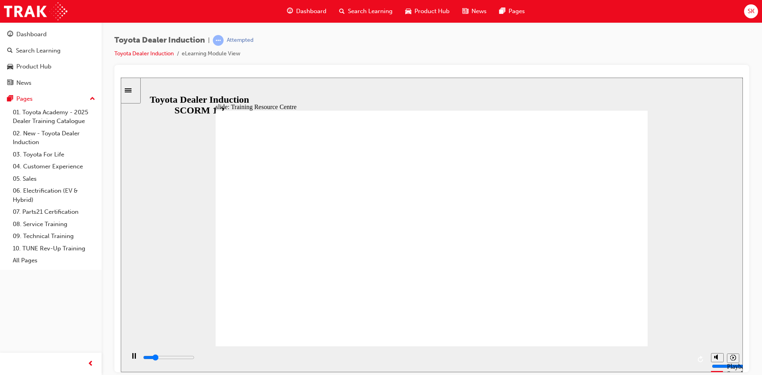
type input "3000"
radio input "true"
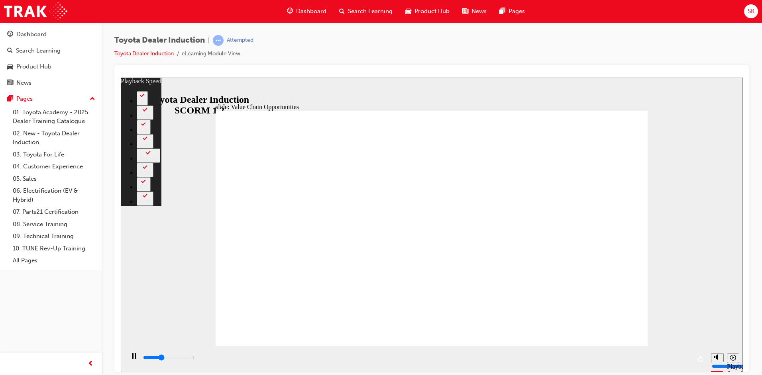
type input "3800"
type input "0"
type input "4000"
type input "1"
type input "4200"
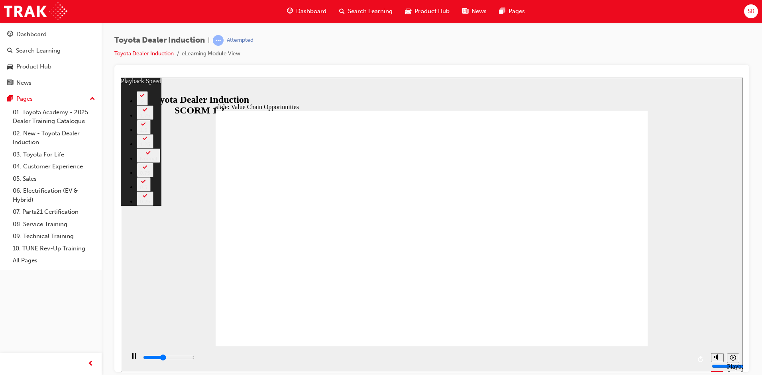
type input "1"
type input "4600"
type input "1"
type input "4900"
type input "2"
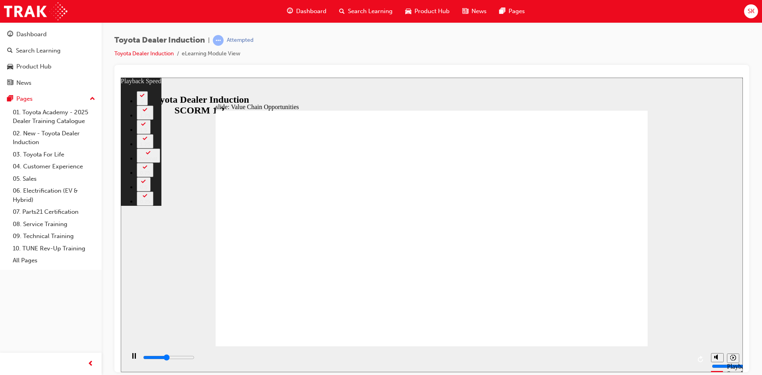
type input "5200"
type input "2"
type input "5700"
type input "2"
type input "6100"
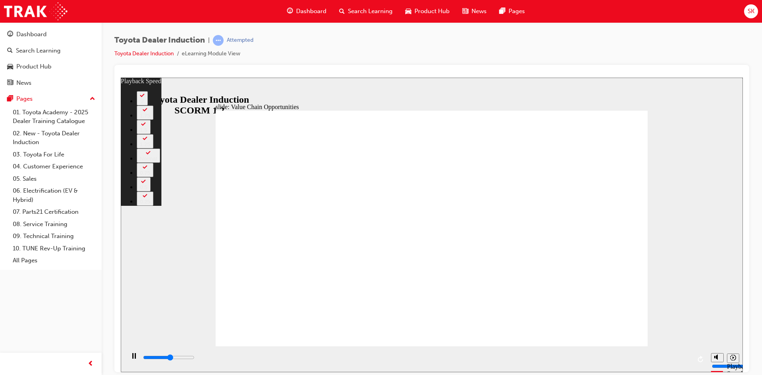
type input "3"
type input "6300"
type input "3"
type input "6600"
type input "3"
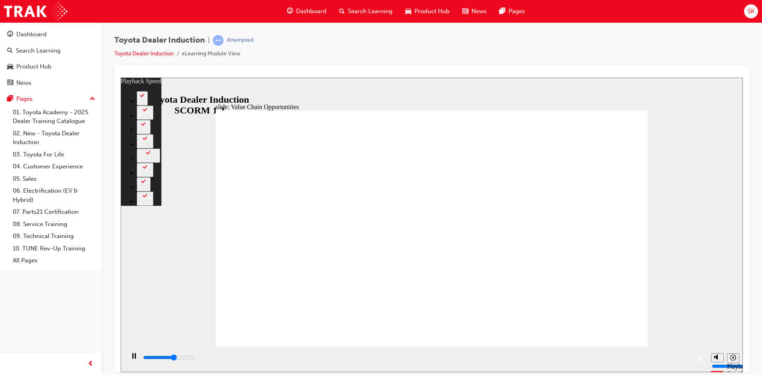
type input "6900"
type input "4"
type input "7200"
type input "4"
type input "7500"
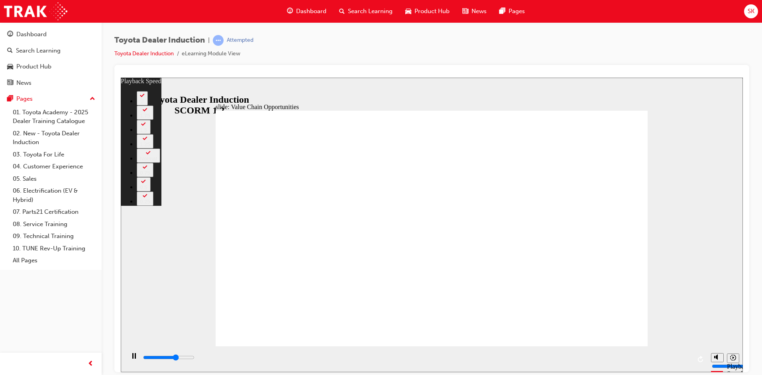
type input "4"
type input "7800"
type input "4"
type input "8100"
type input "5"
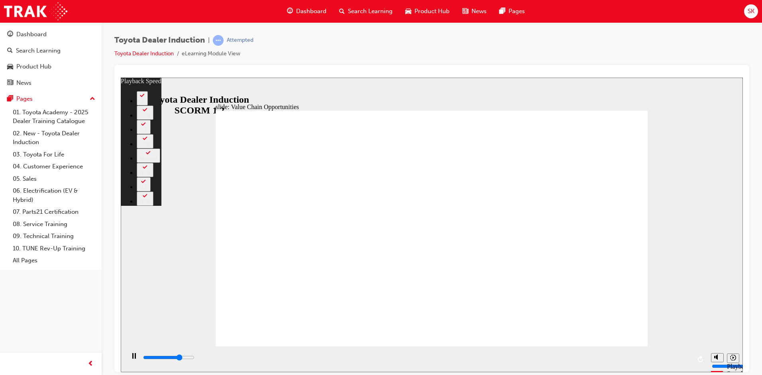
type input "8400"
type input "5"
type input "8700"
type input "5"
type input "9100"
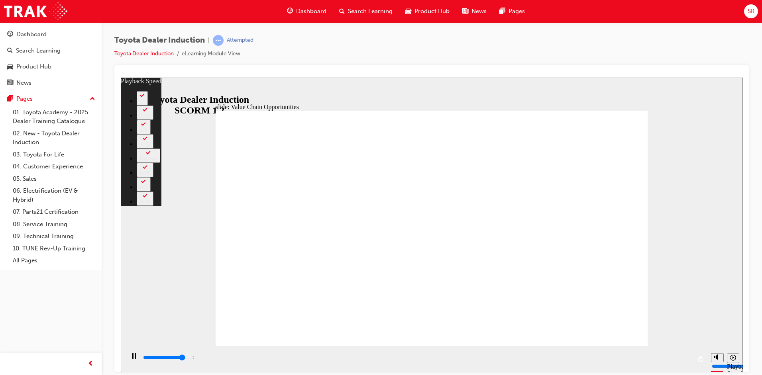
type input "6"
type input "9400"
type input "6"
type input "9600"
type input "6"
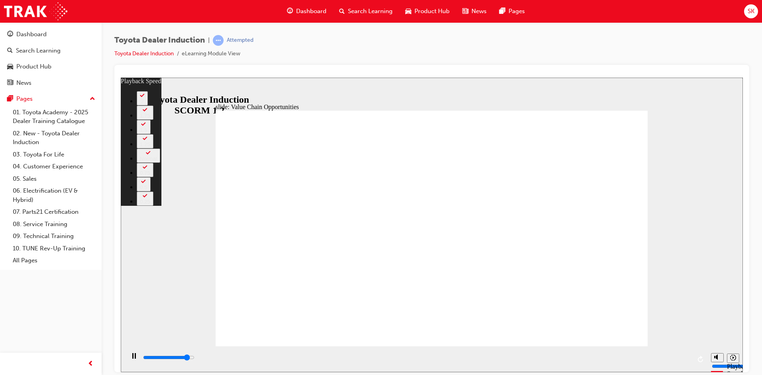
type input "10300"
type input "7"
type input "10500"
type input "7"
type input "10900"
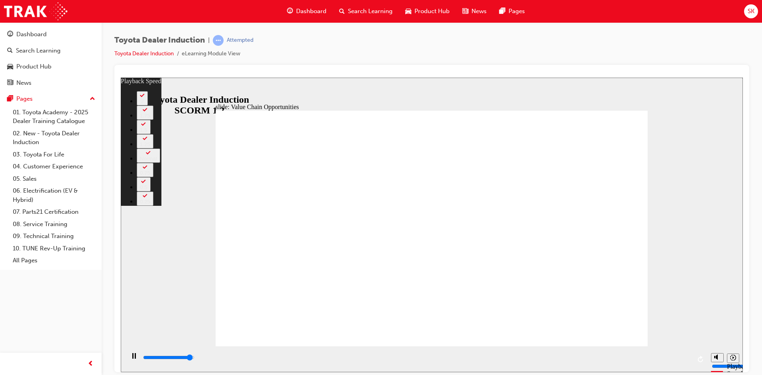
type input "8"
type input "11300"
type input "8"
type input "11300"
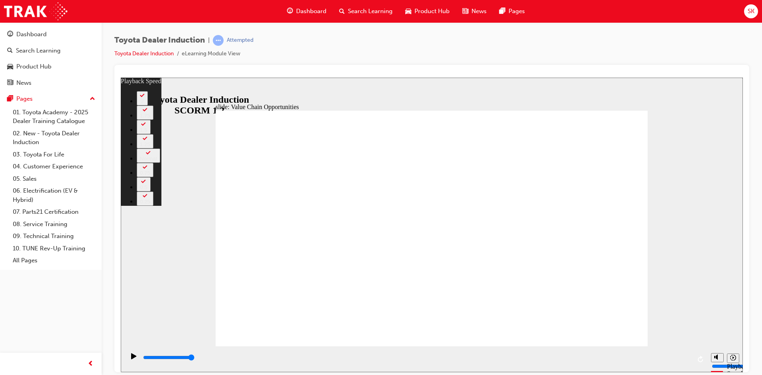
type input "64"
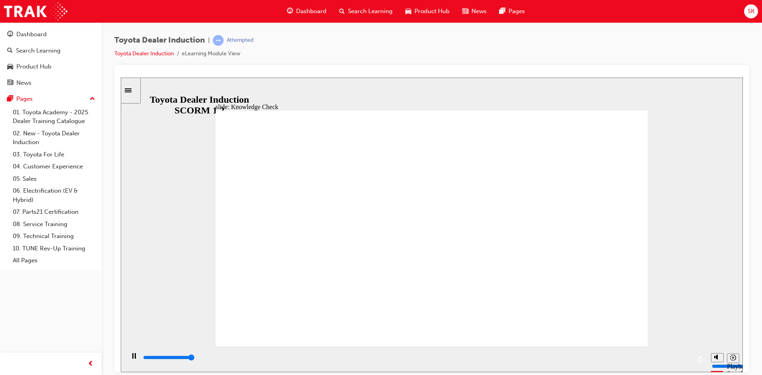
type input "5000"
radio input "true"
type input "5000"
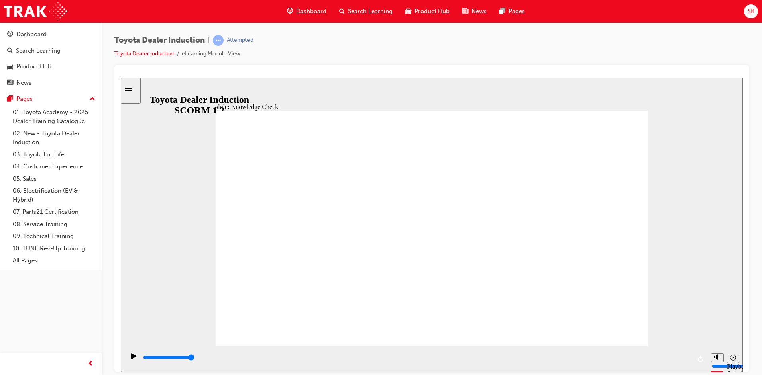
radio input "true"
drag, startPoint x: 378, startPoint y: 231, endPoint x: 444, endPoint y: 273, distance: 77.7
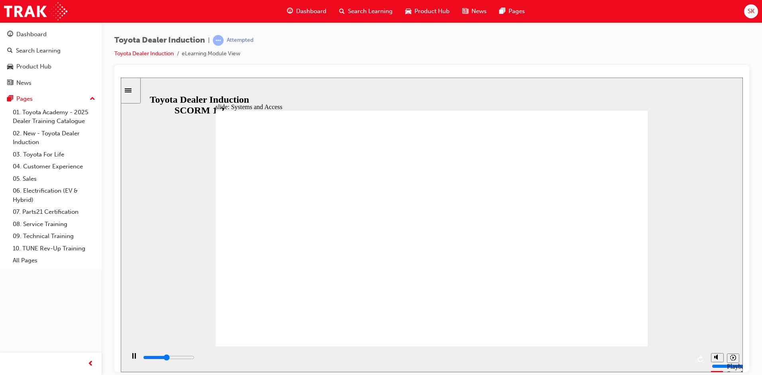
type input "6400"
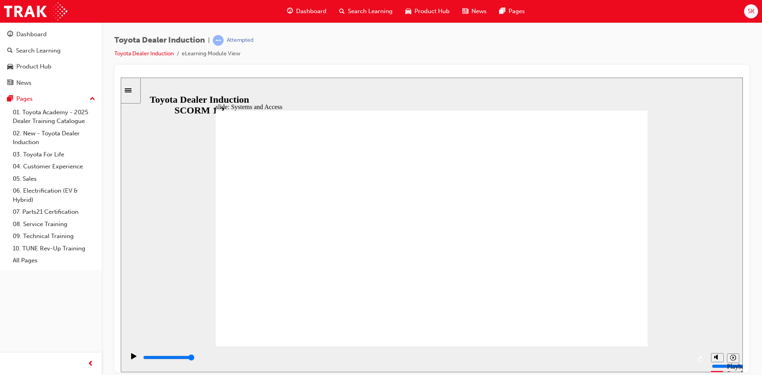
click at [219, 38] on span "learningRecordVerb_ATTEMPT-icon" at bounding box center [218, 40] width 11 height 11
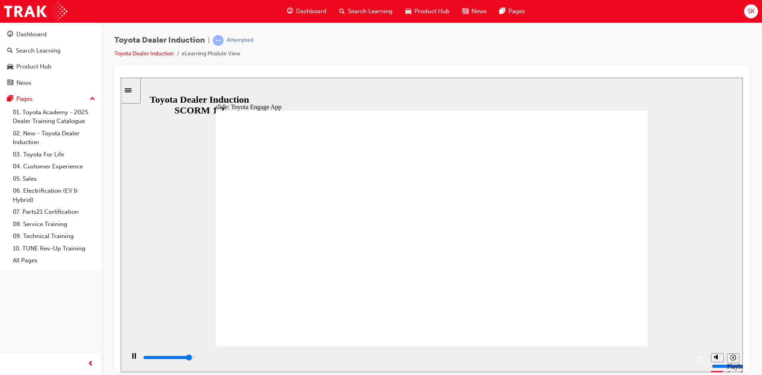
type input "38300"
